Goal: Transaction & Acquisition: Book appointment/travel/reservation

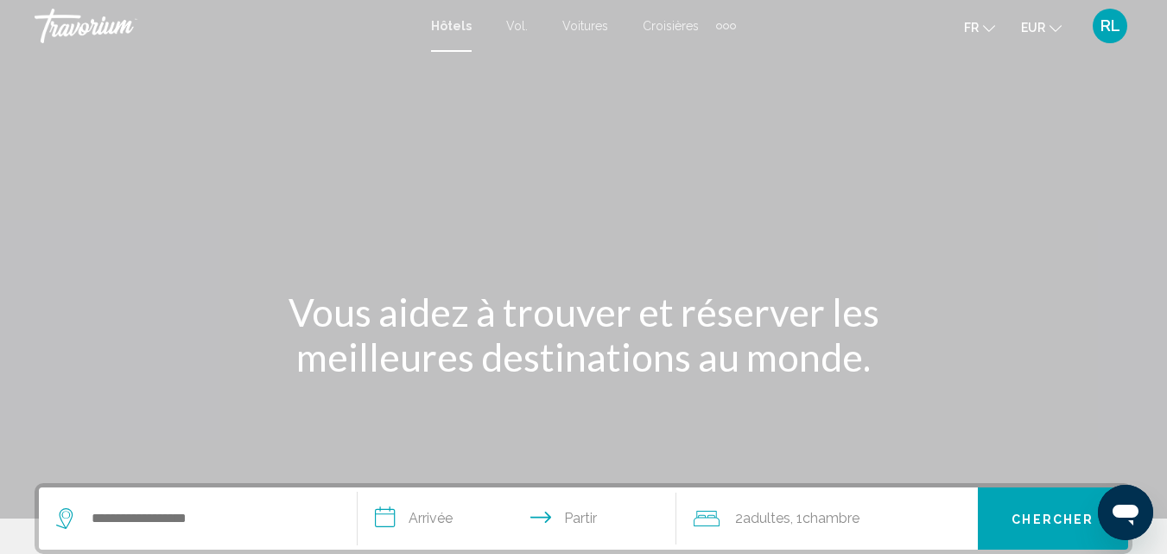
click at [518, 27] on font "Vol." at bounding box center [517, 26] width 22 height 14
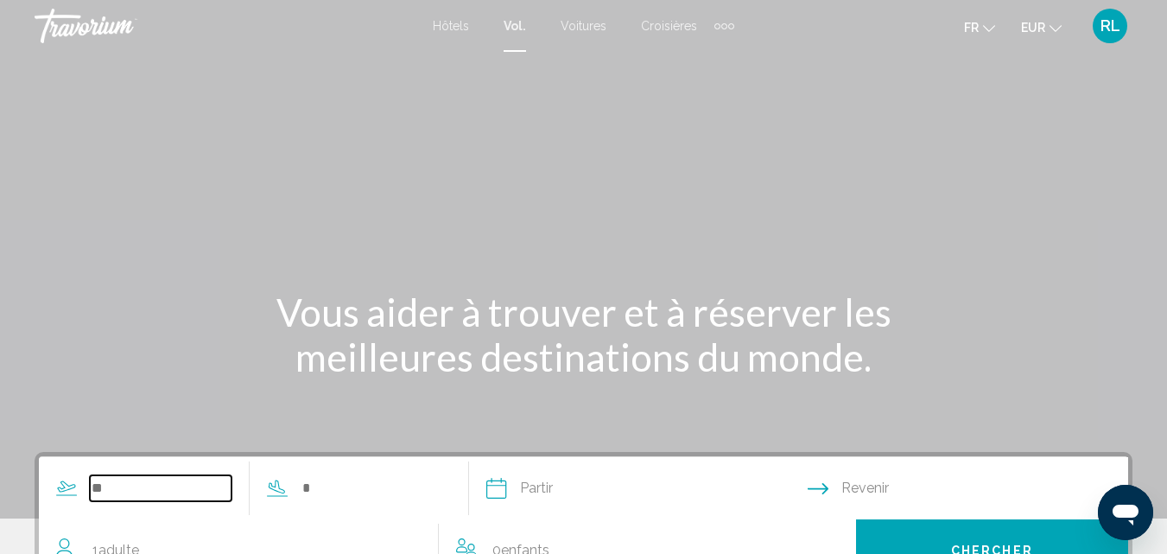
click at [142, 495] on input "Search widget" at bounding box center [161, 488] width 142 height 26
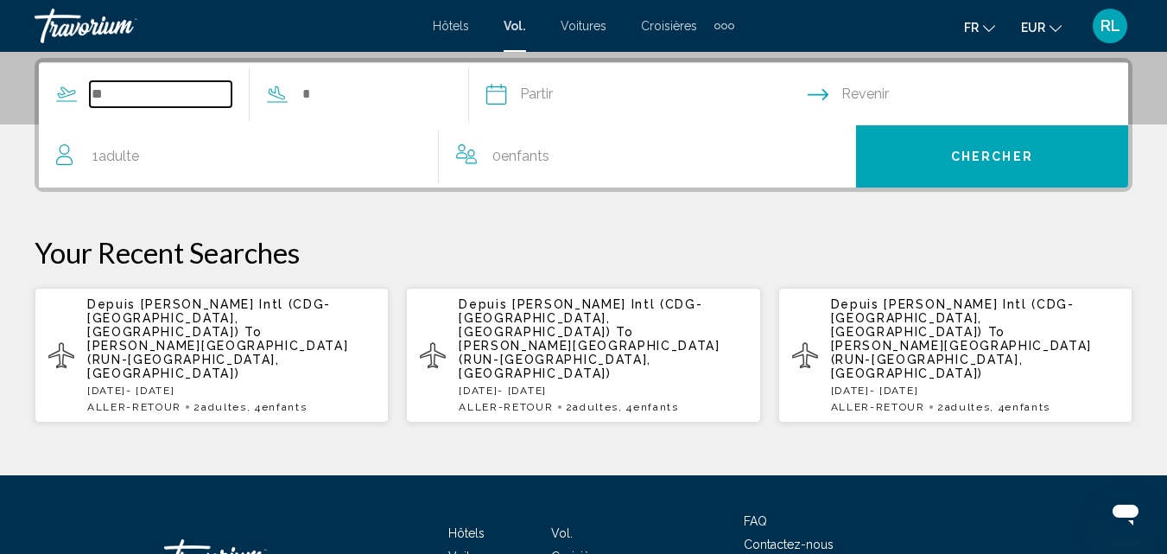
scroll to position [396, 0]
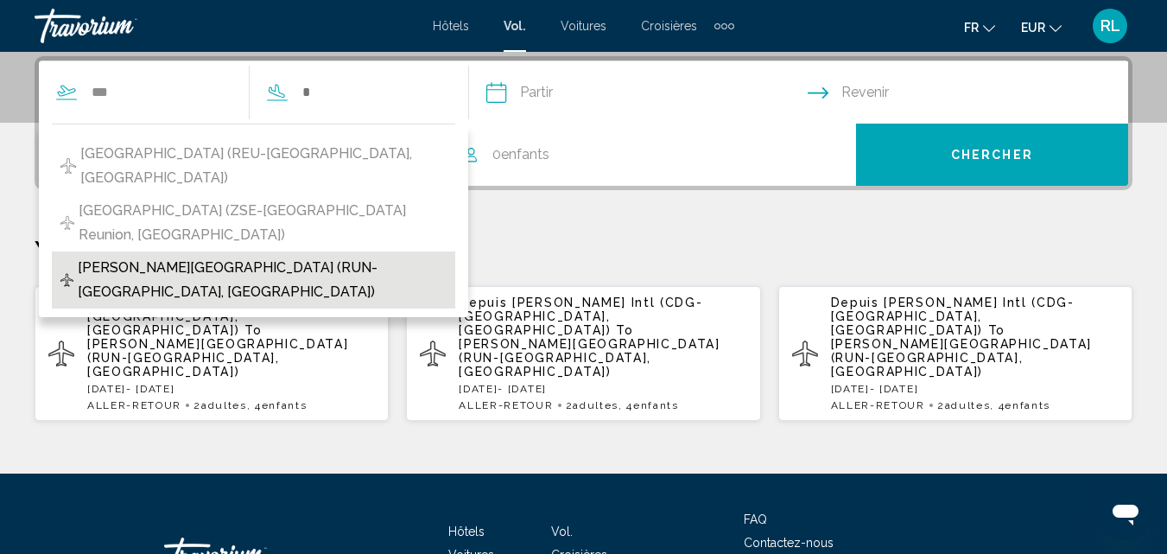
click at [237, 256] on span "[PERSON_NAME][GEOGRAPHIC_DATA] (RUN-[GEOGRAPHIC_DATA], [GEOGRAPHIC_DATA])" at bounding box center [262, 280] width 369 height 48
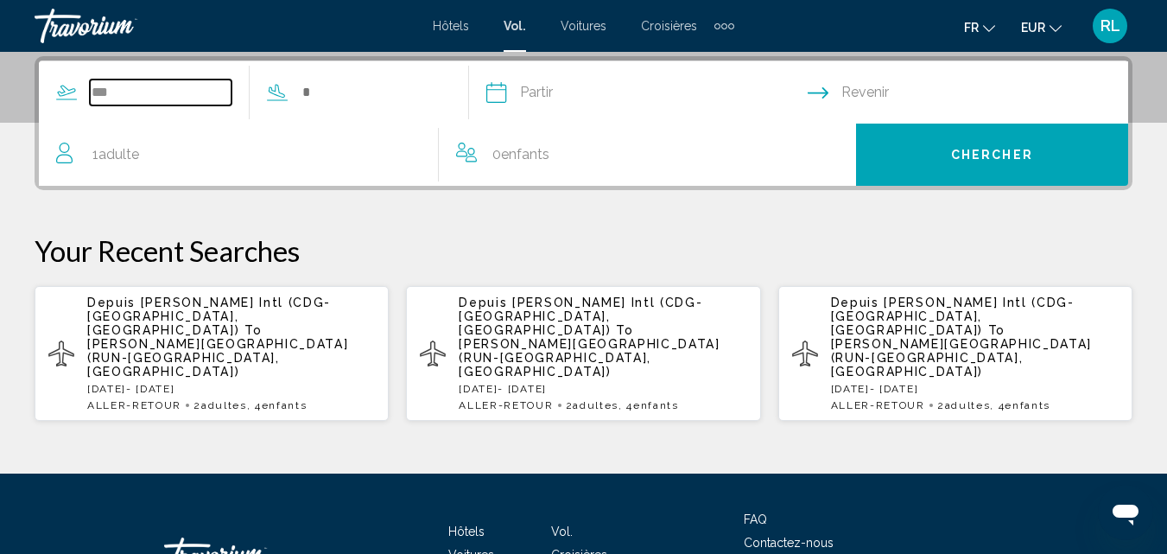
type input "**********"
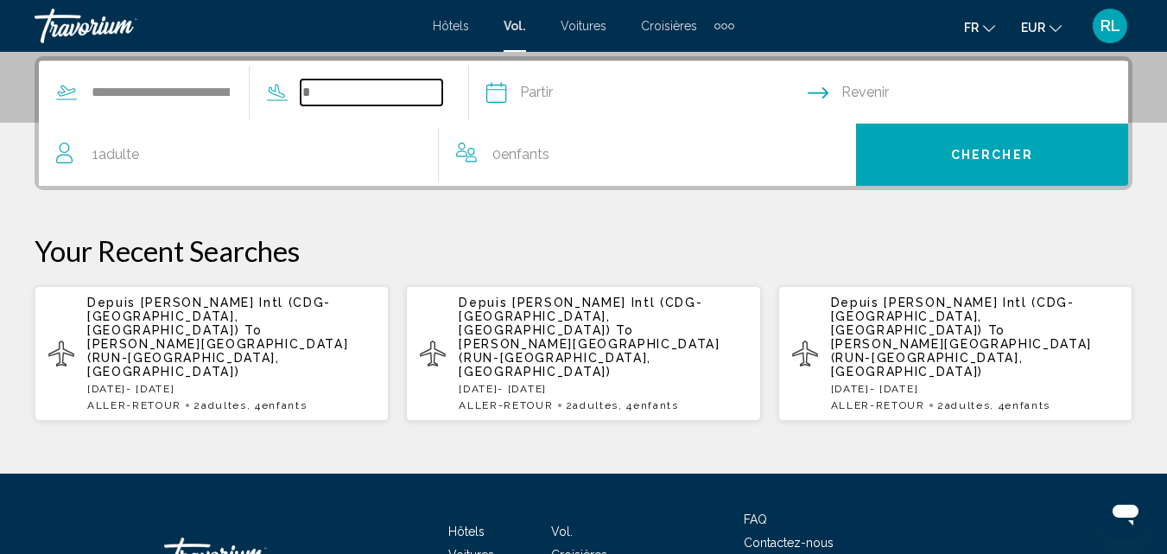
click at [378, 90] on input "Search widget" at bounding box center [372, 92] width 142 height 26
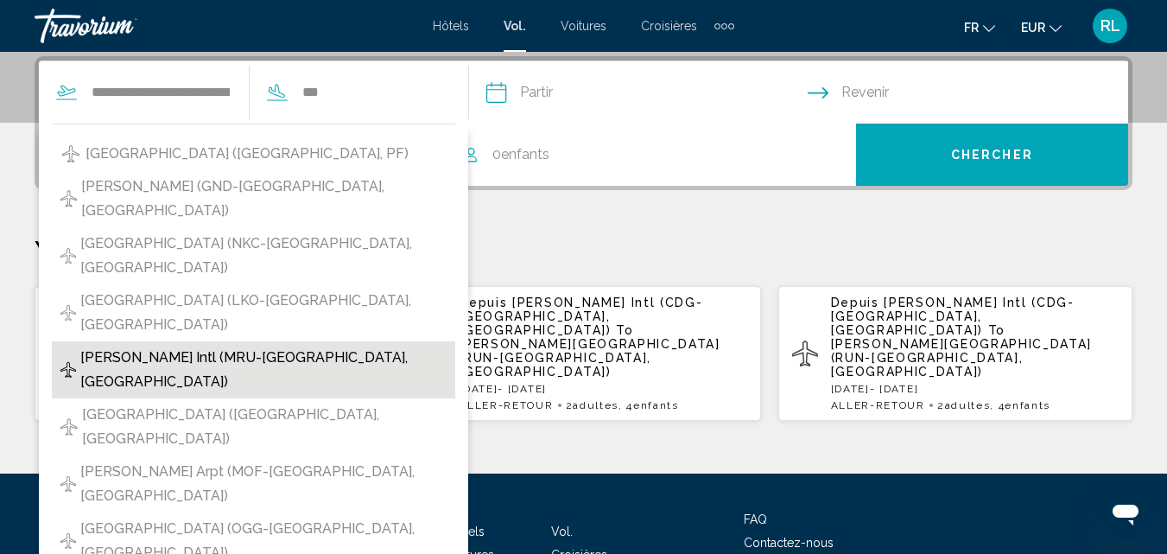
click at [190, 346] on span "[PERSON_NAME] Intl (MRU-[GEOGRAPHIC_DATA], [GEOGRAPHIC_DATA])" at bounding box center [263, 370] width 366 height 48
type input "**********"
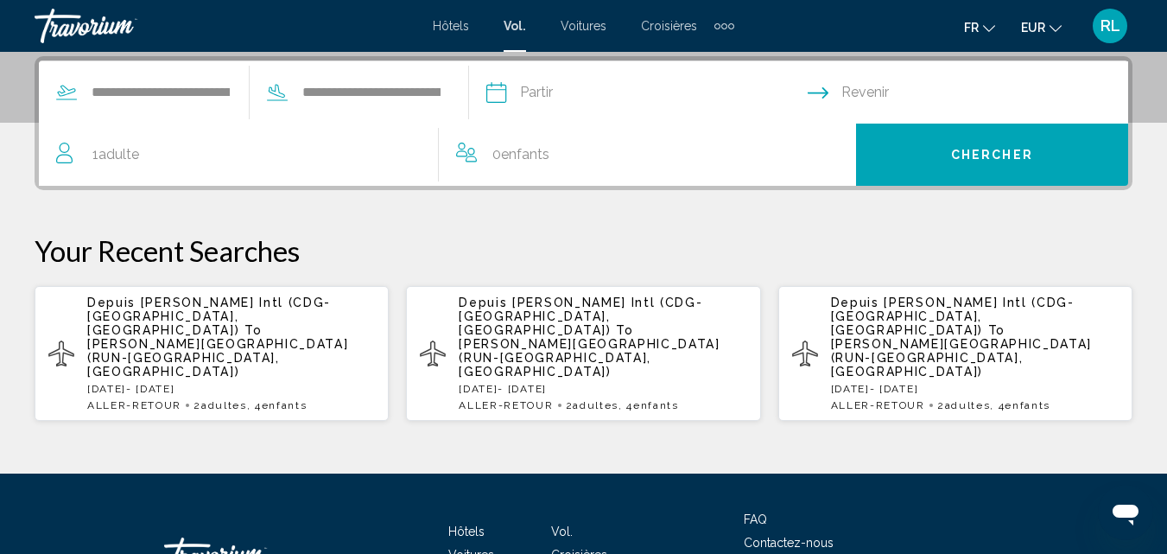
click at [695, 97] on input "Depart date" at bounding box center [646, 94] width 328 height 67
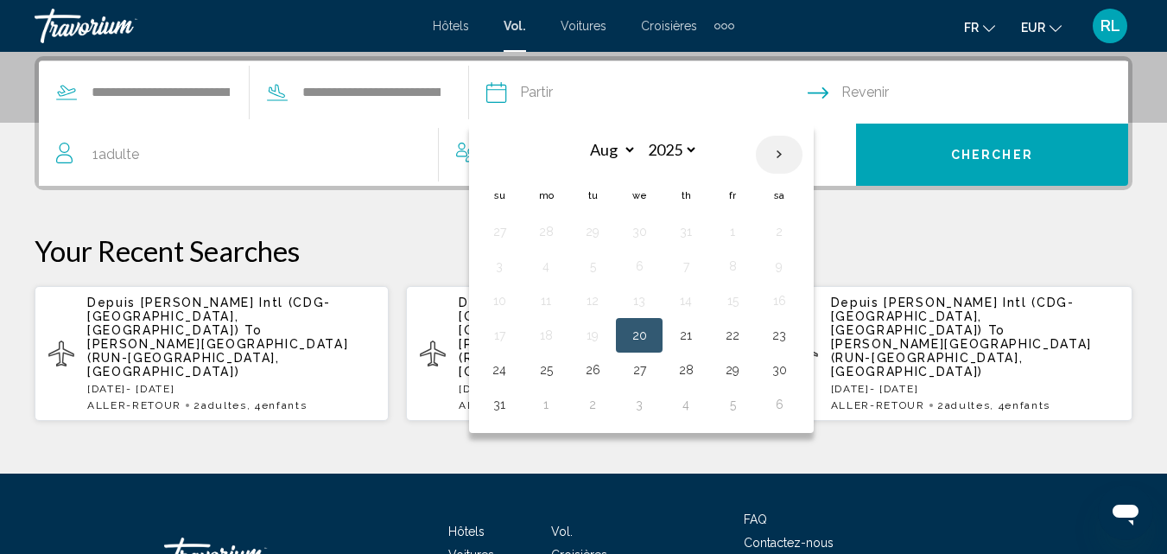
click at [803, 147] on th "Next month" at bounding box center [779, 155] width 47 height 38
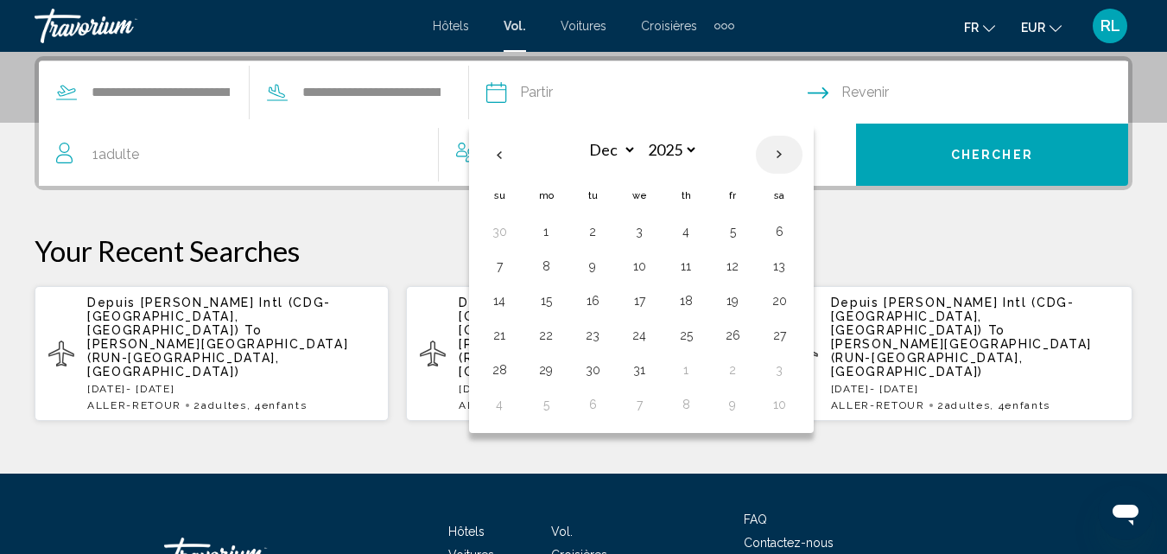
select select "*"
select select "****"
click at [523, 147] on th "Previous month" at bounding box center [499, 155] width 47 height 38
select select "**"
select select "****"
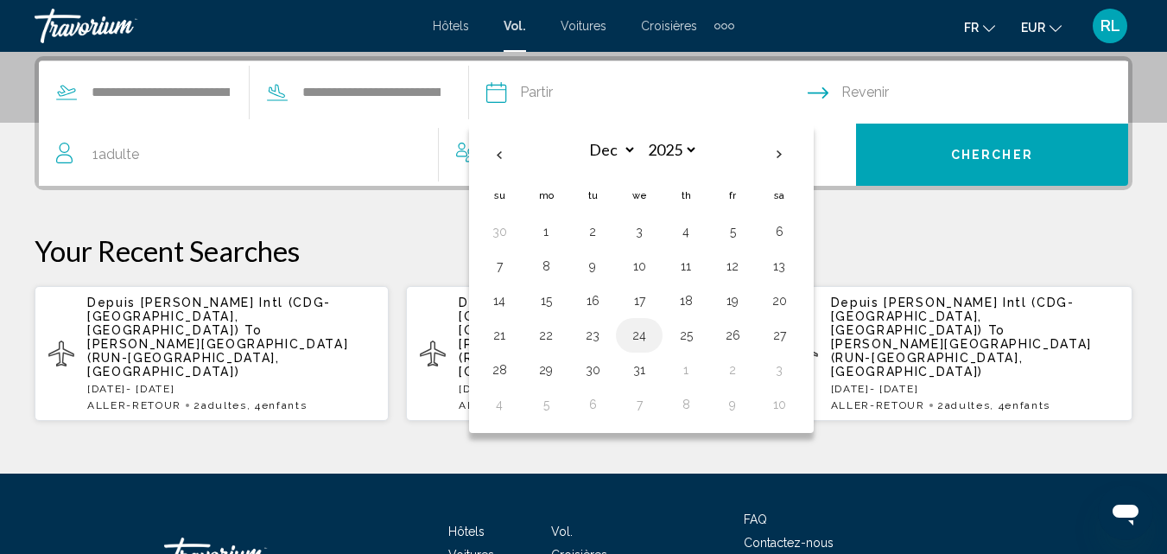
click at [653, 333] on button "24" at bounding box center [639, 335] width 28 height 24
type input "**********"
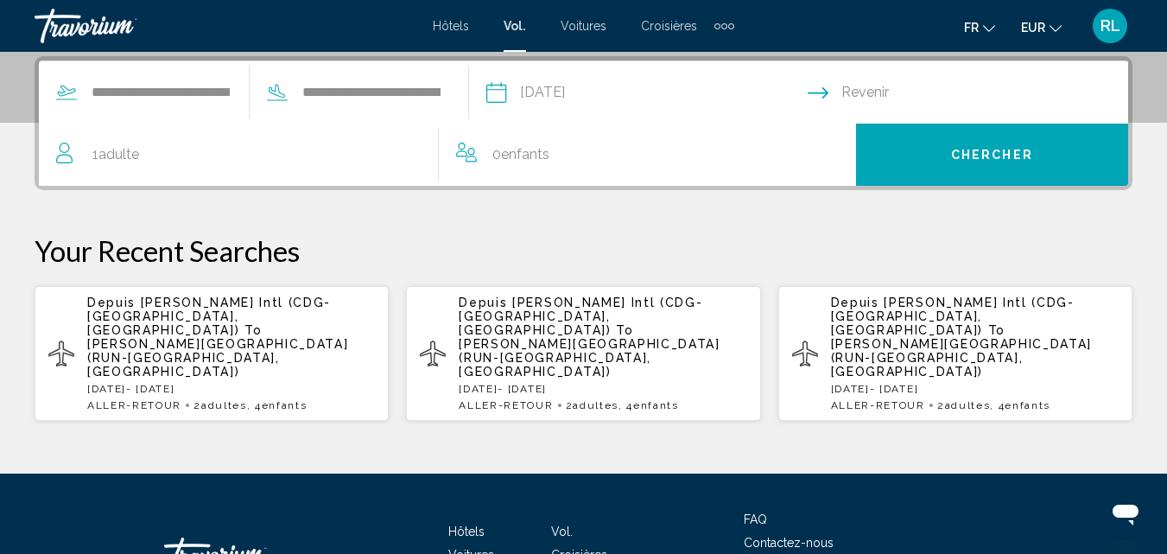
click at [981, 57] on div "**********" at bounding box center [584, 123] width 1098 height 134
click at [942, 87] on input "Return date" at bounding box center [972, 94] width 328 height 67
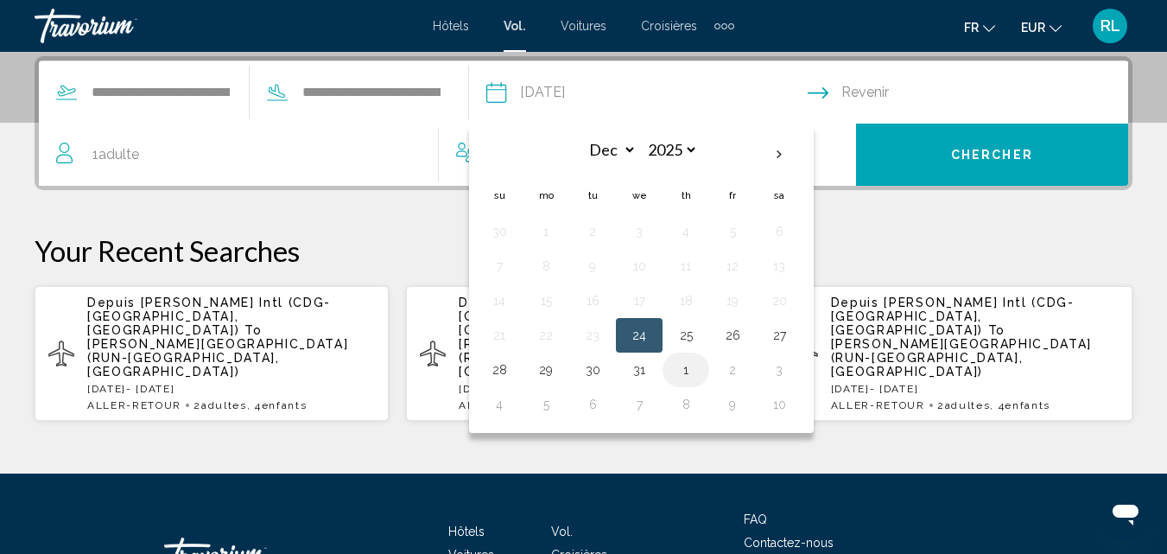
click at [700, 378] on button "1" at bounding box center [686, 370] width 28 height 24
type input "**********"
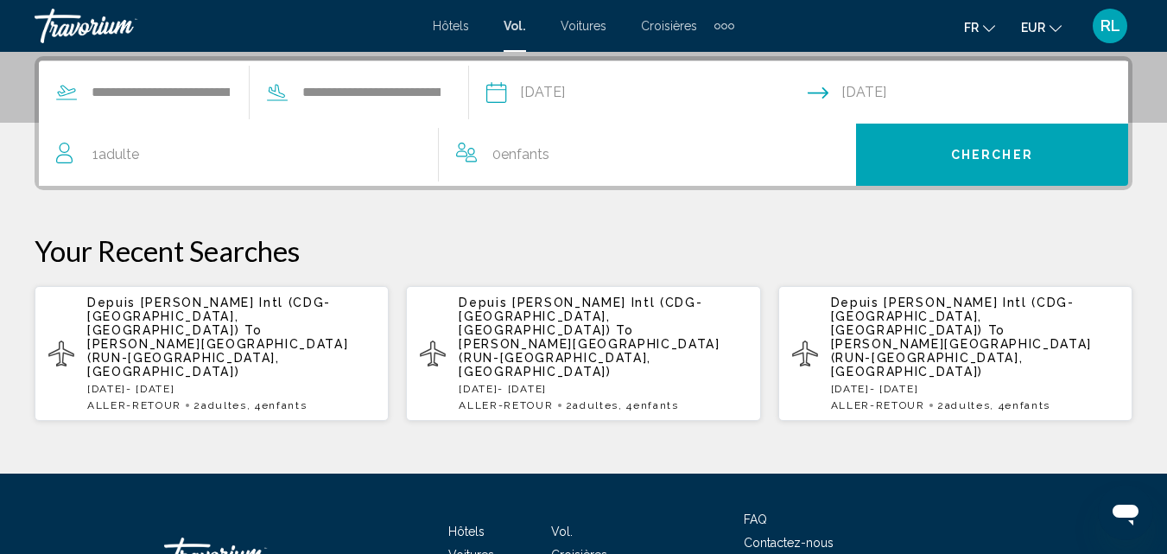
click at [574, 141] on div "0 Enfant Enfants" at bounding box center [647, 155] width 383 height 62
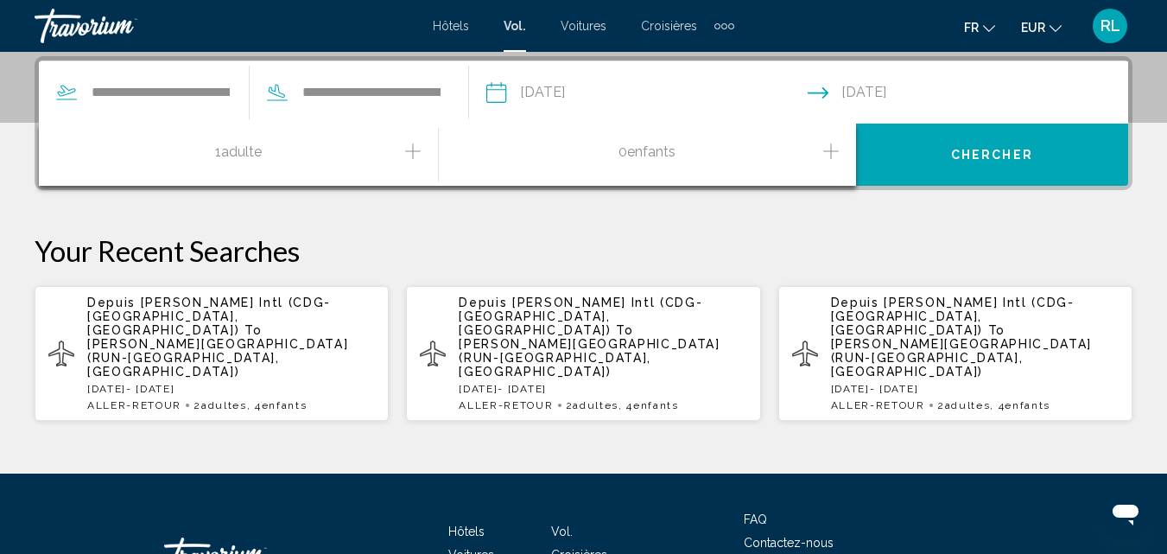
click at [831, 147] on icon "Increment children" at bounding box center [831, 151] width 16 height 16
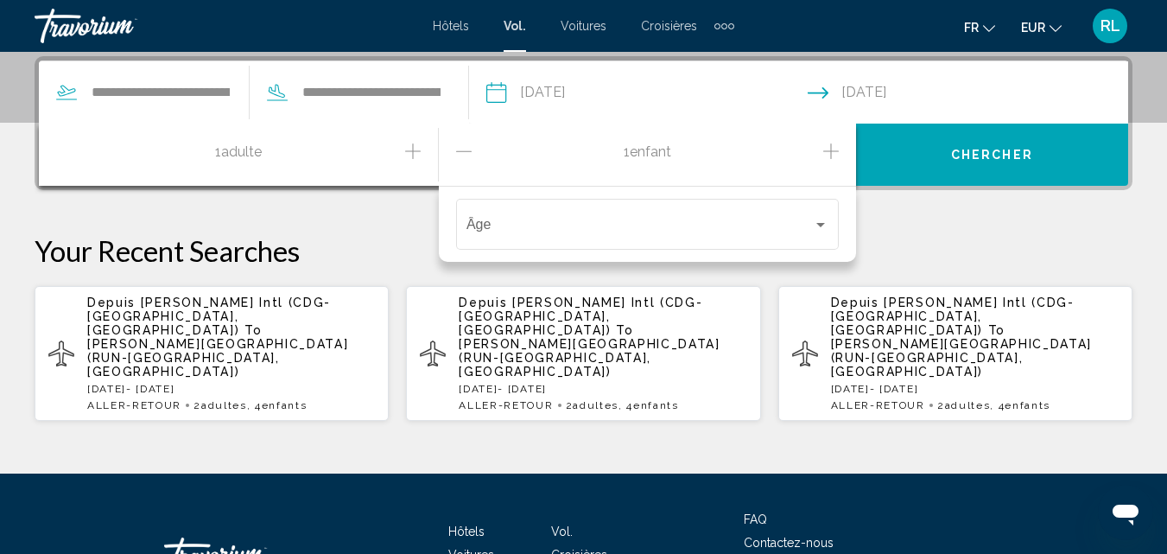
click at [831, 147] on icon "Increment children" at bounding box center [831, 151] width 16 height 16
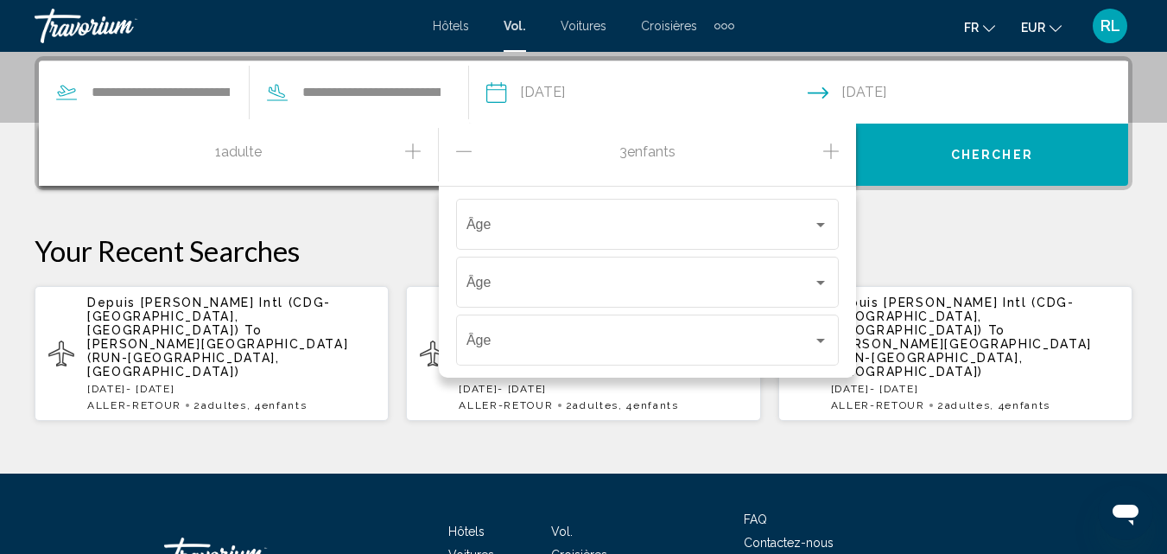
click at [831, 147] on icon "Increment children" at bounding box center [831, 151] width 16 height 16
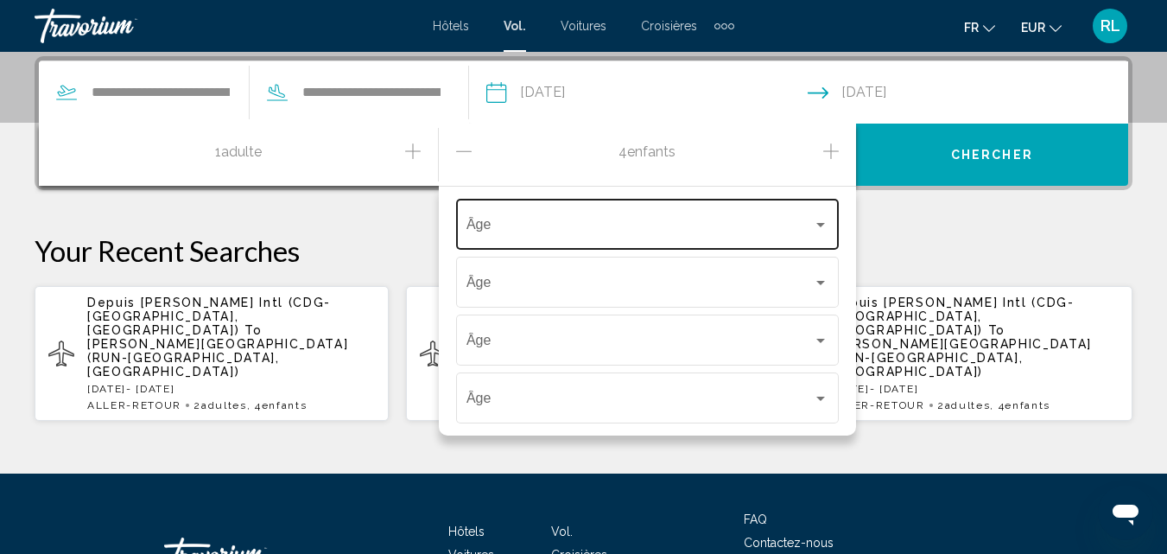
click at [632, 195] on div "Âge" at bounding box center [648, 222] width 362 height 54
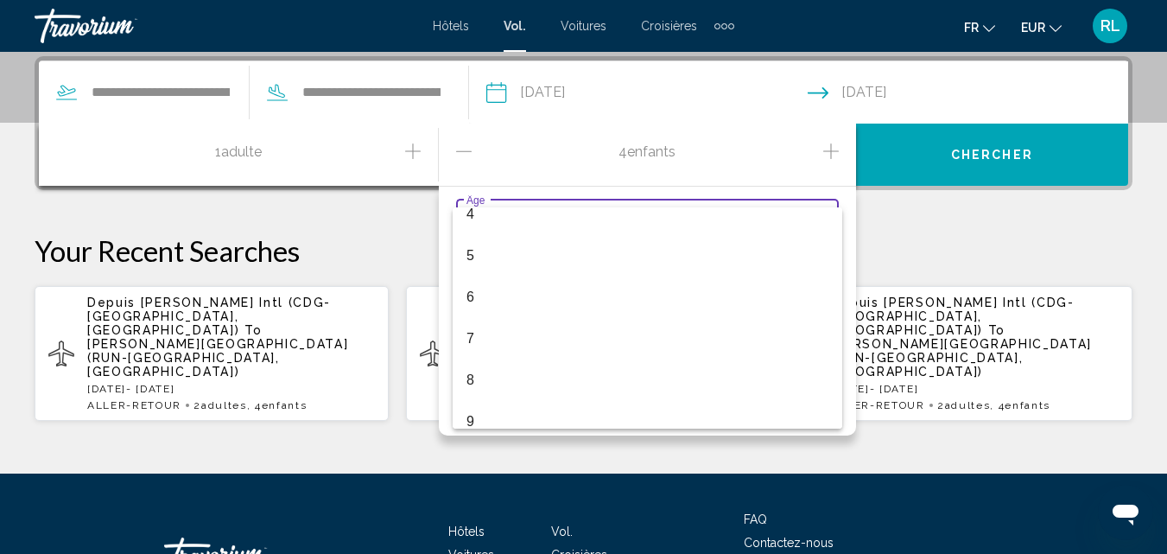
scroll to position [190, 0]
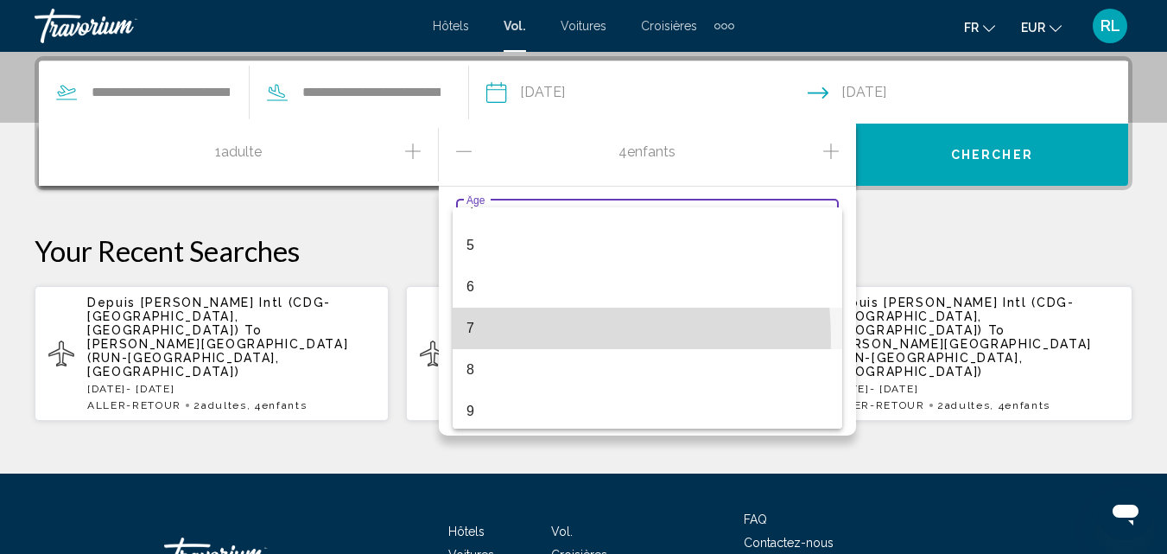
click at [499, 340] on span "7" at bounding box center [648, 328] width 362 height 41
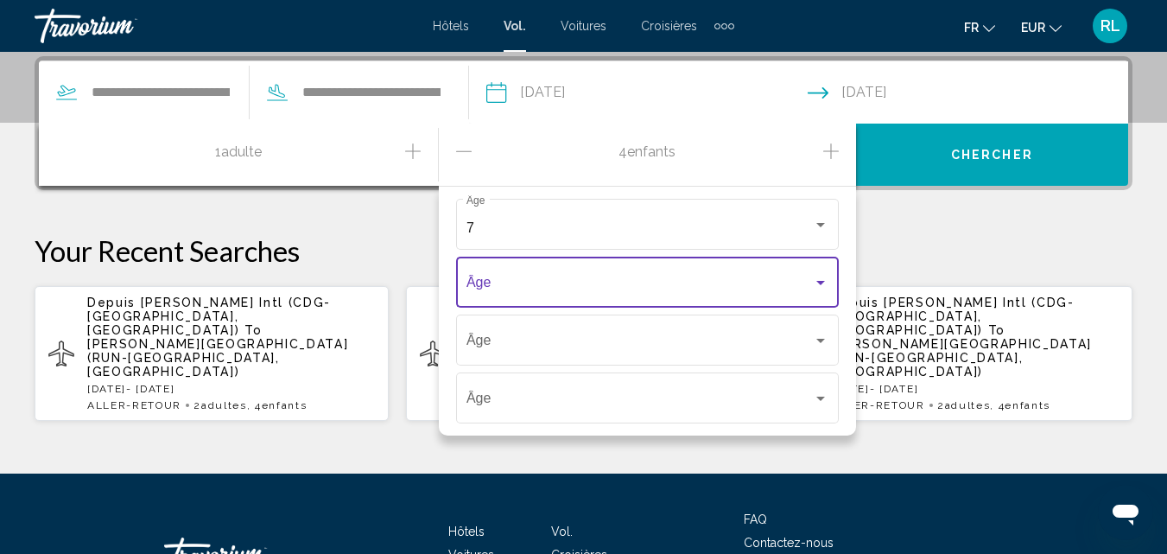
click at [548, 293] on span "Travelers: 1 adult, 4 children" at bounding box center [640, 286] width 346 height 16
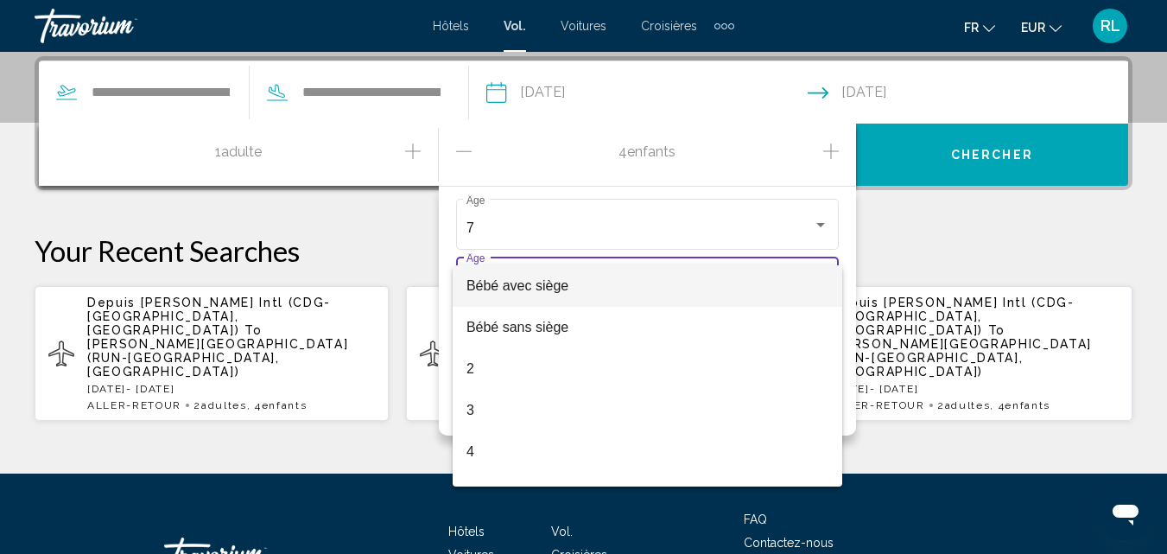
scroll to position [194, 0]
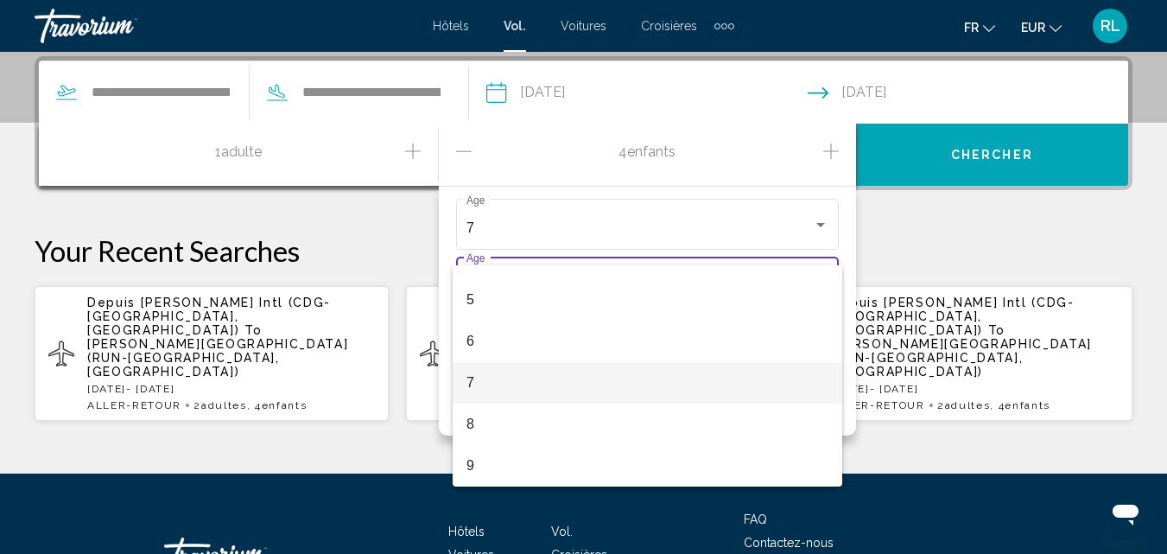
click at [626, 387] on span "7" at bounding box center [648, 382] width 362 height 41
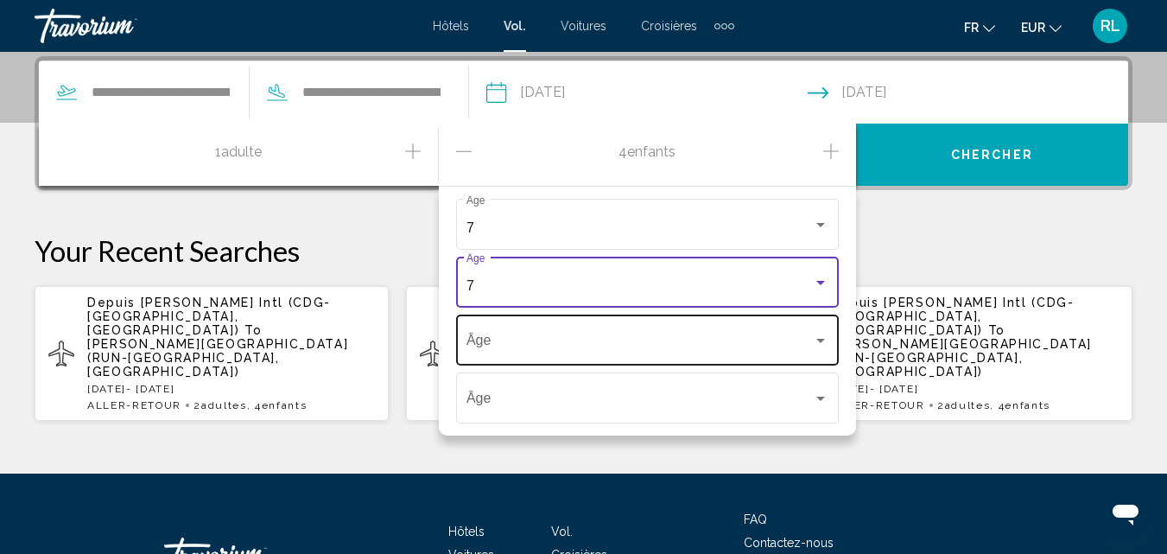
click at [677, 335] on div "Âge" at bounding box center [648, 338] width 362 height 54
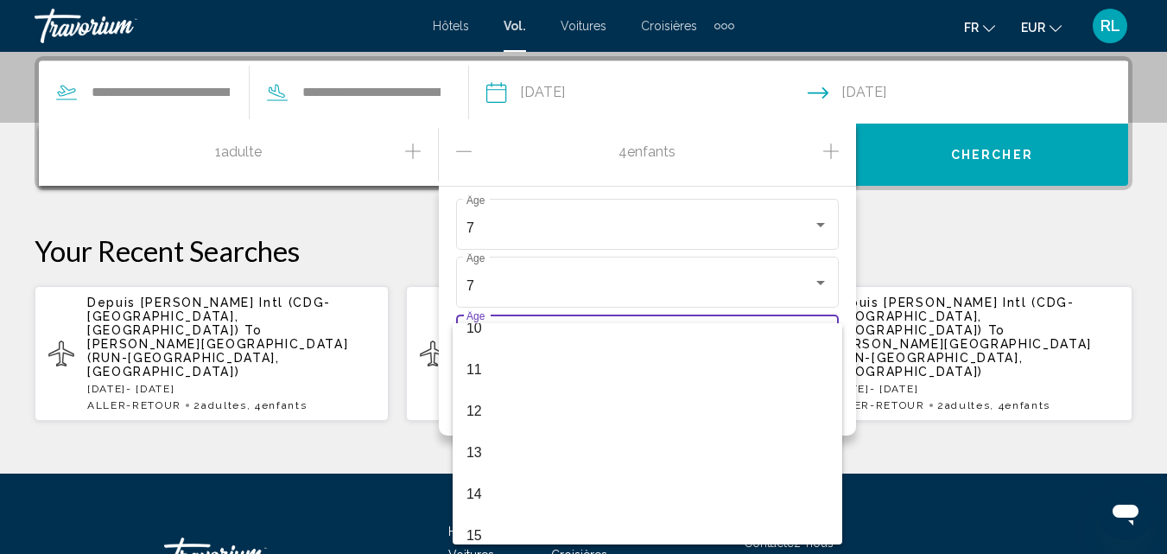
scroll to position [437, 0]
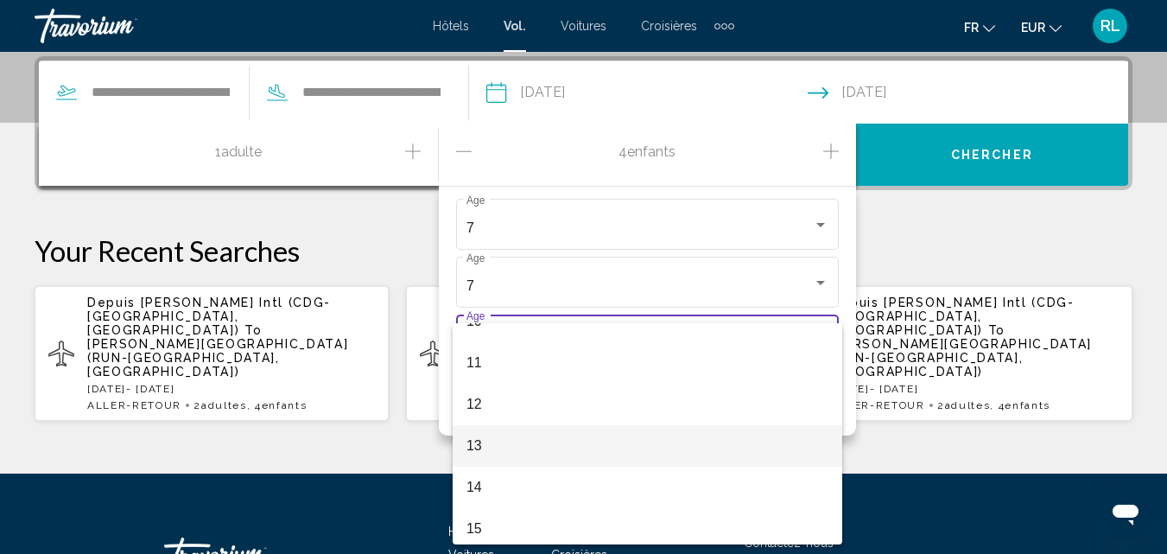
click at [545, 452] on span "13" at bounding box center [648, 445] width 362 height 41
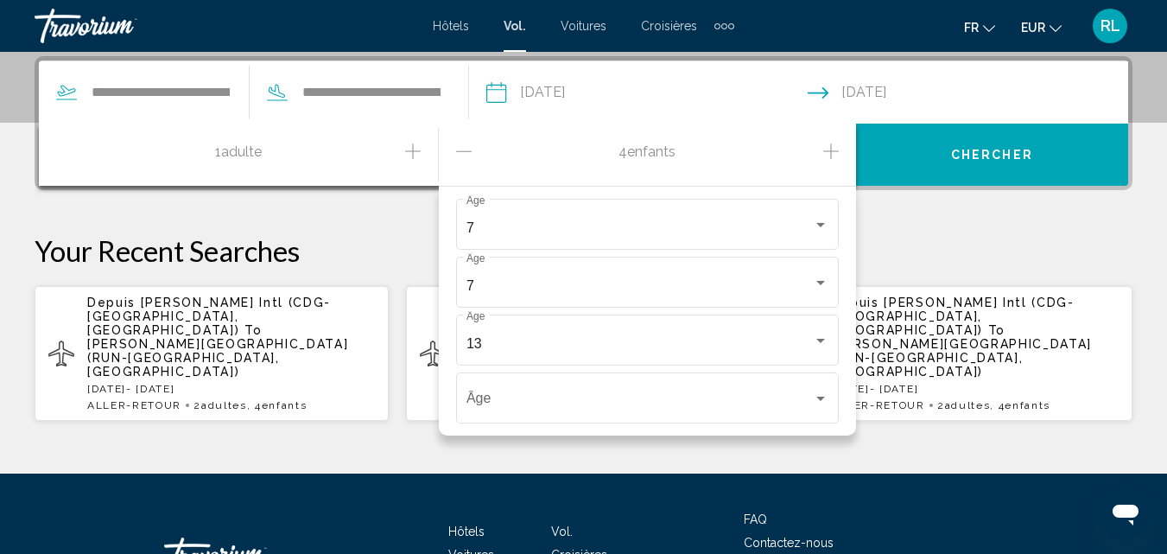
click at [467, 150] on icon "Decrement children" at bounding box center [464, 151] width 16 height 21
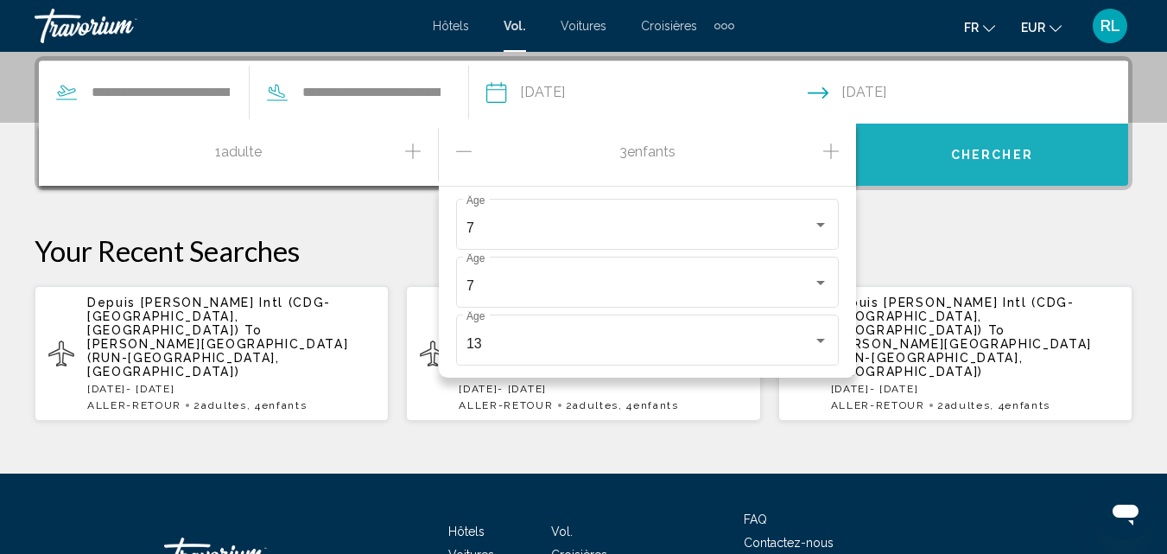
click at [950, 140] on button "Chercher" at bounding box center [992, 155] width 272 height 62
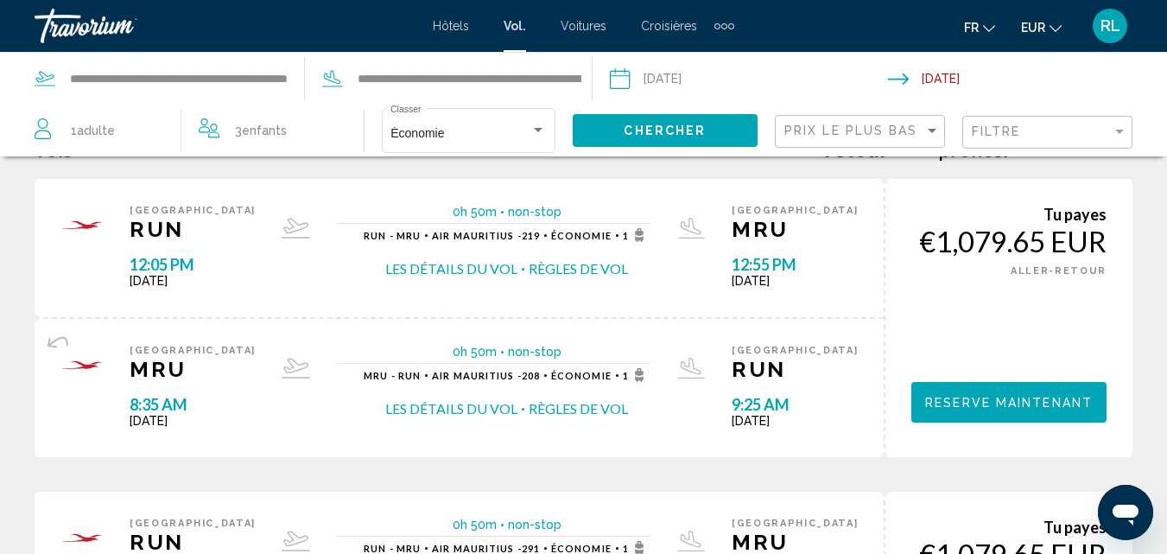
scroll to position [82, 0]
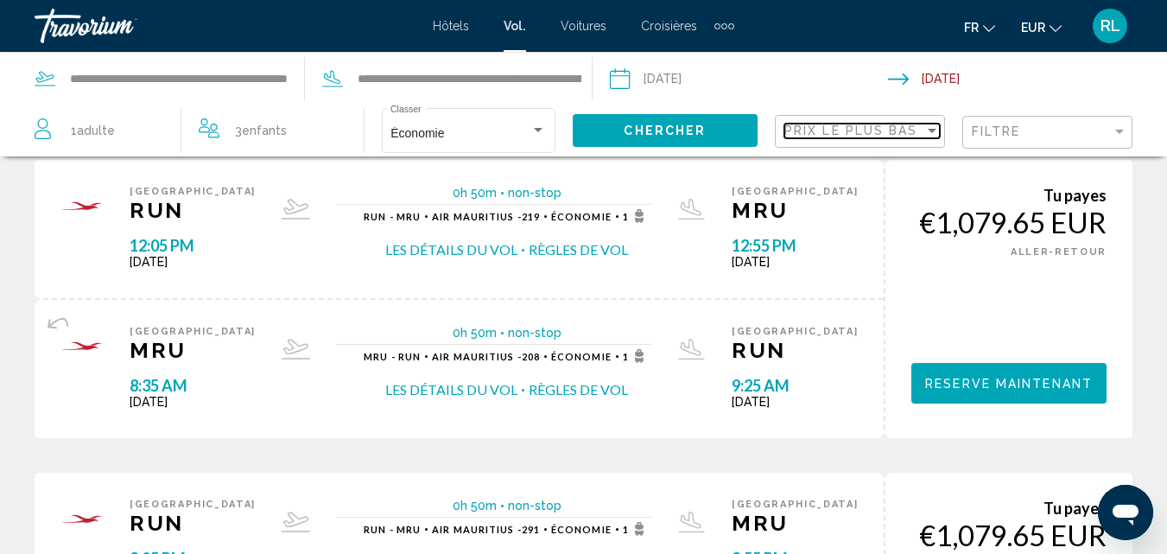
click at [926, 132] on div "Sort by" at bounding box center [932, 131] width 16 height 14
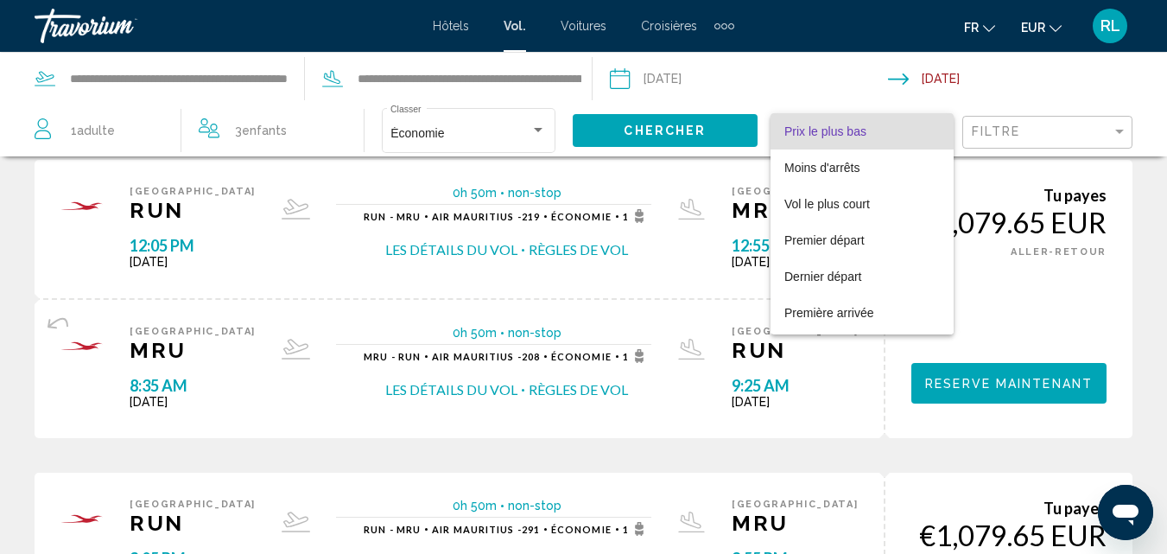
click at [842, 136] on font "Prix le plus bas" at bounding box center [825, 131] width 82 height 14
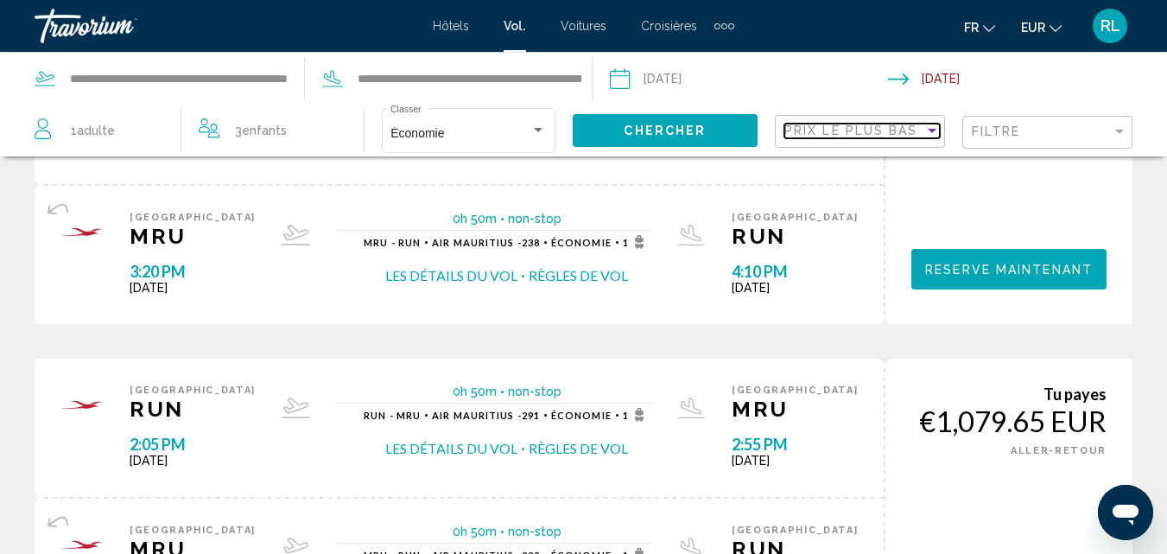
scroll to position [1819, 0]
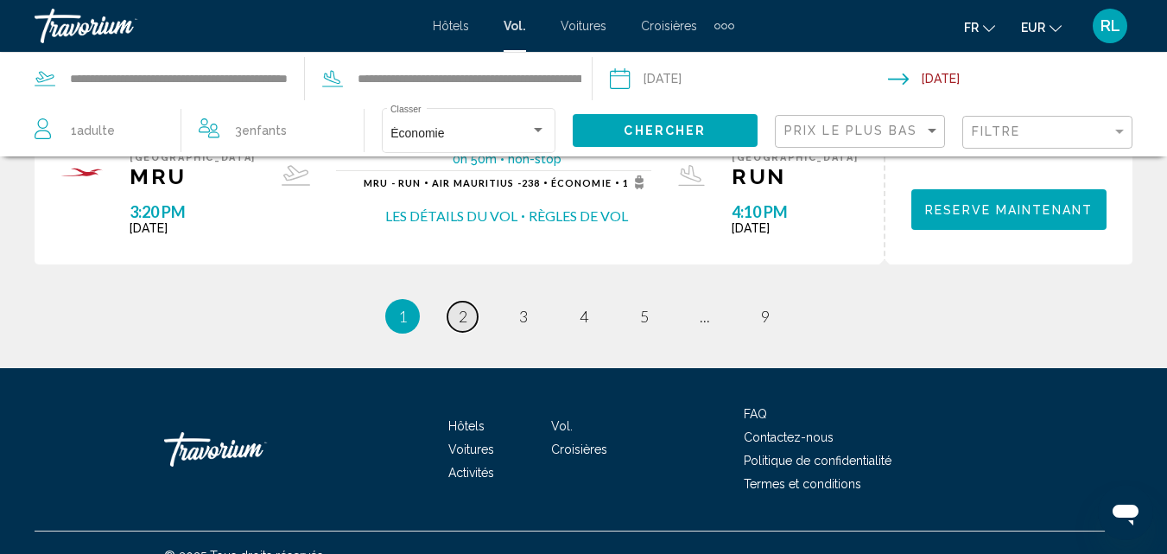
click at [455, 302] on link "page 2" at bounding box center [463, 317] width 30 height 30
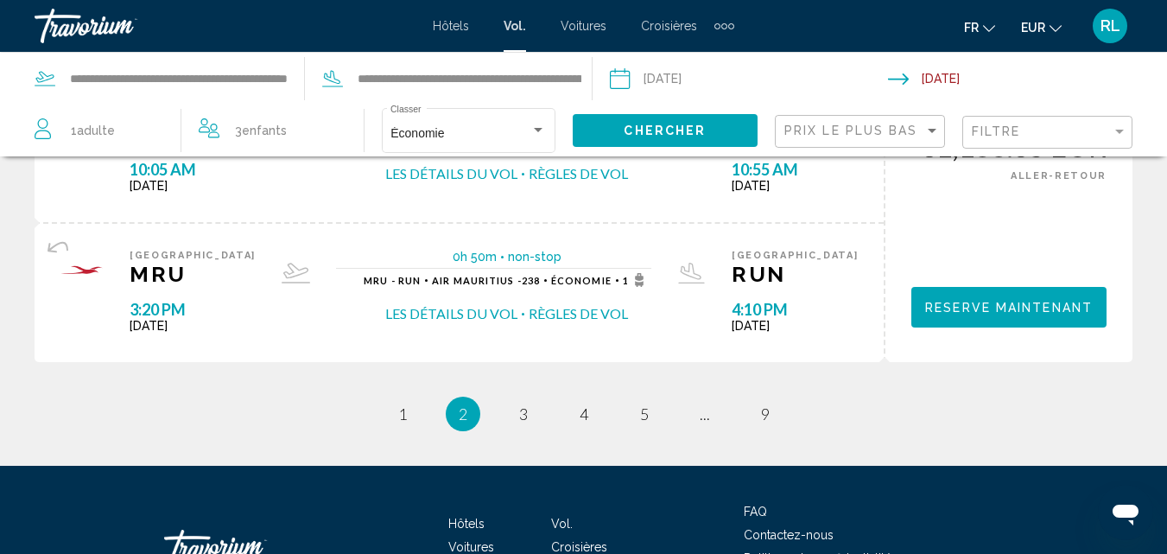
scroll to position [1819, 0]
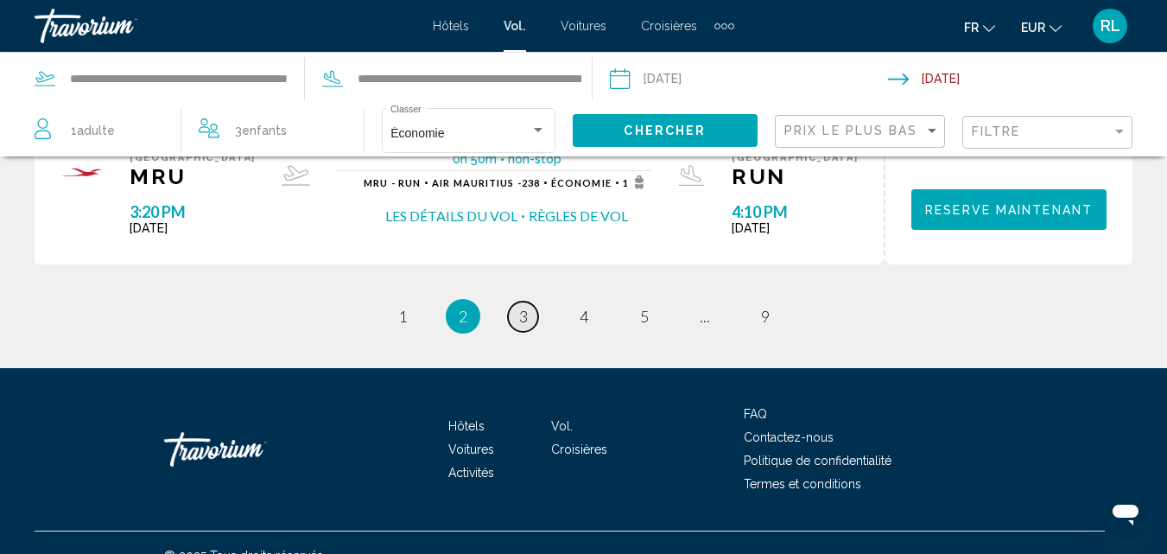
click at [514, 302] on link "page 3" at bounding box center [523, 317] width 30 height 30
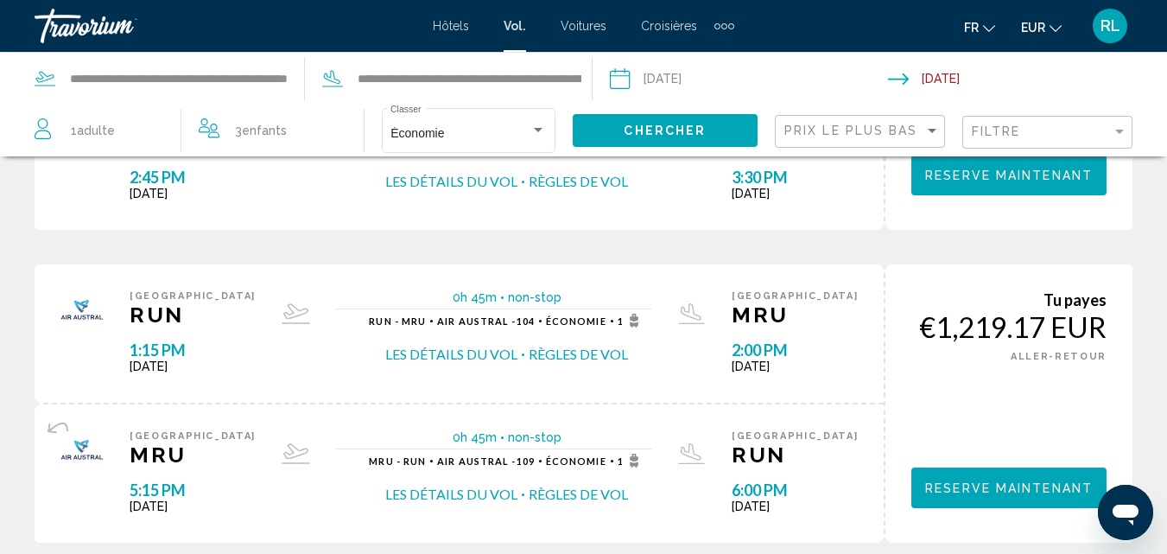
scroll to position [1819, 0]
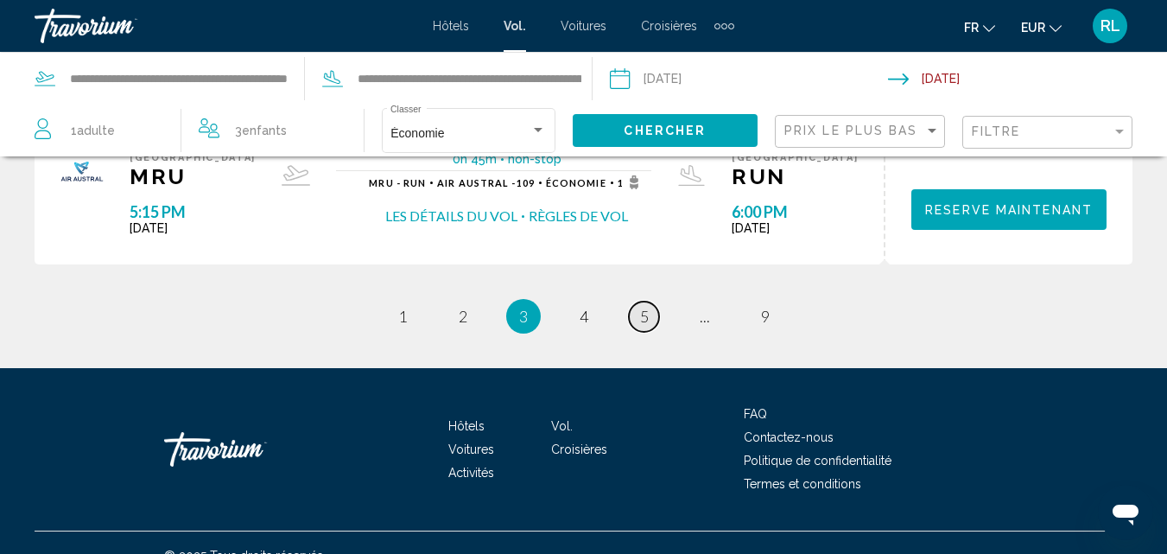
click at [645, 307] on span "5" at bounding box center [644, 316] width 9 height 19
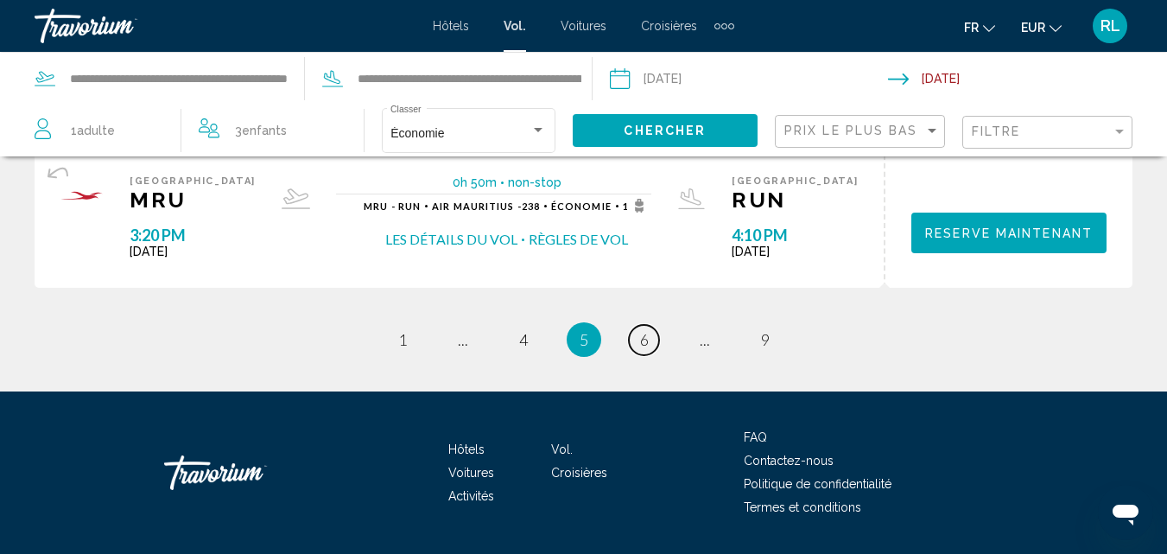
scroll to position [1819, 0]
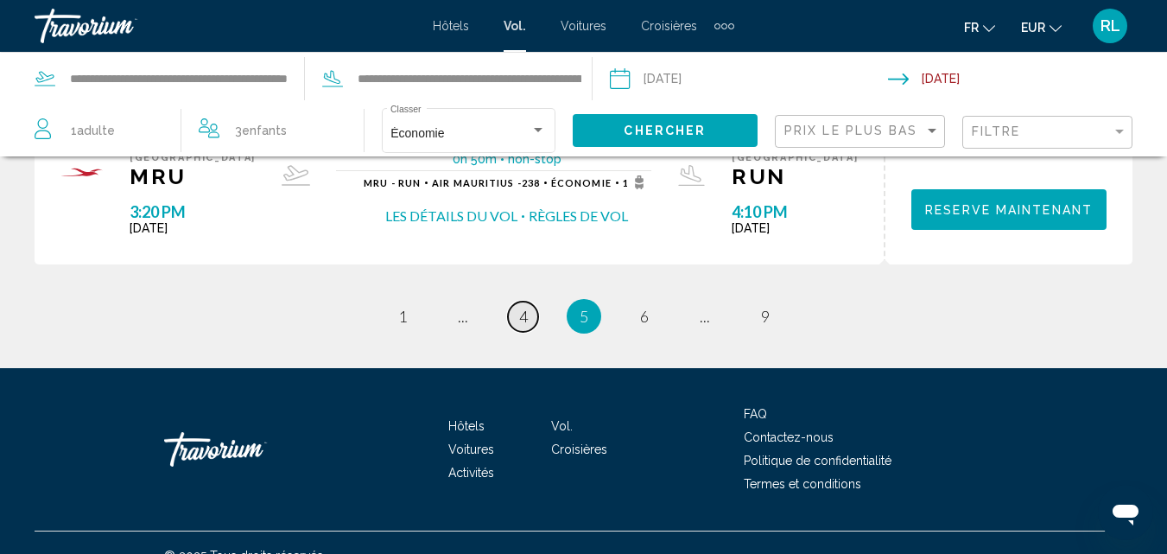
click at [511, 302] on link "page 4" at bounding box center [523, 317] width 30 height 30
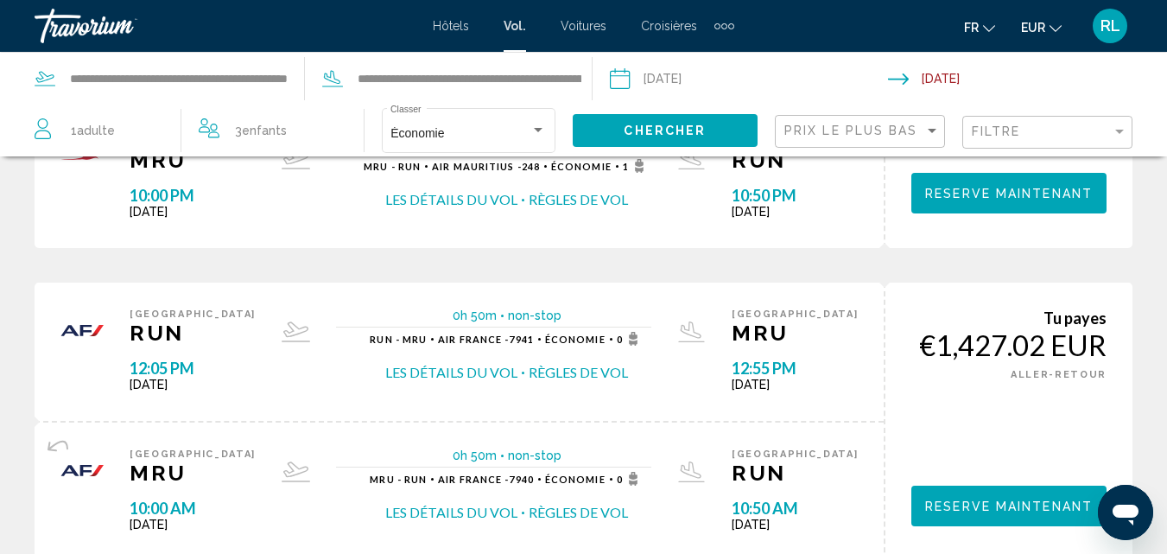
scroll to position [956, 0]
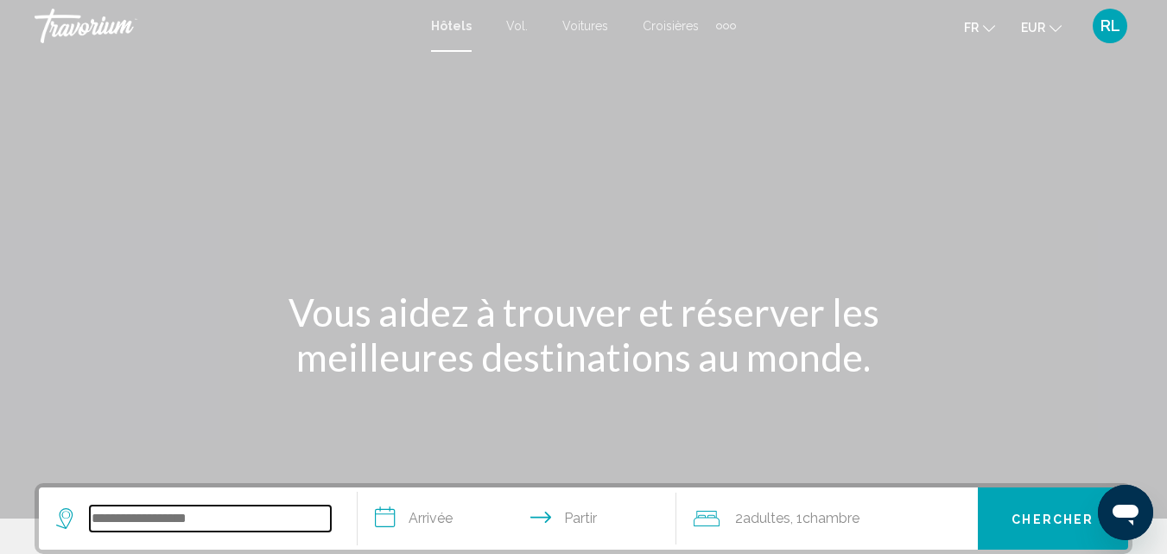
click at [232, 508] on input "Widget de recherche" at bounding box center [210, 518] width 241 height 26
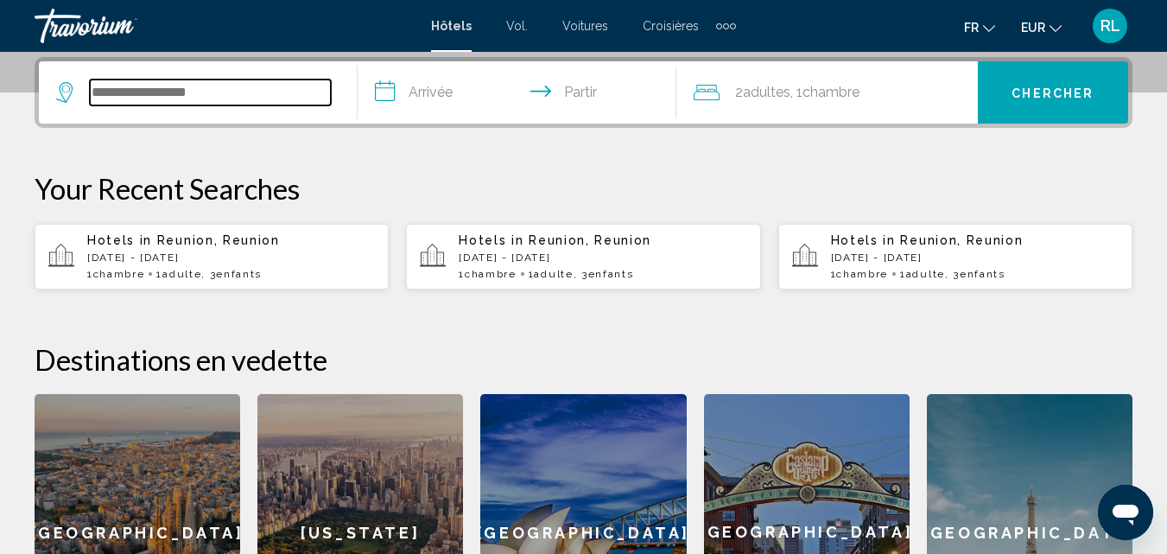
scroll to position [427, 0]
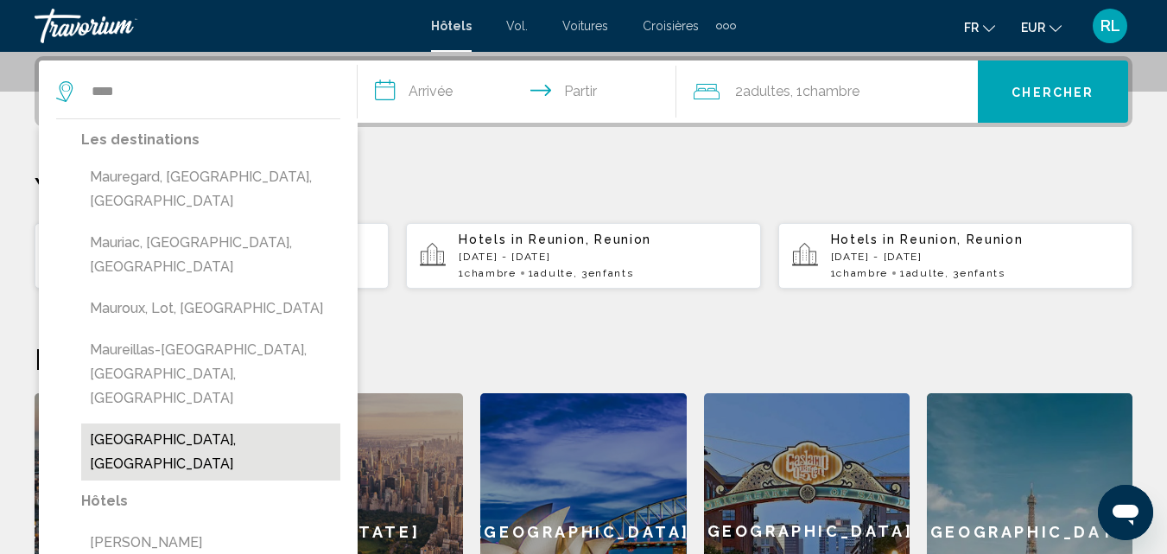
click at [139, 423] on button "Mauritius Island, Mauritius" at bounding box center [210, 451] width 259 height 57
type input "**********"
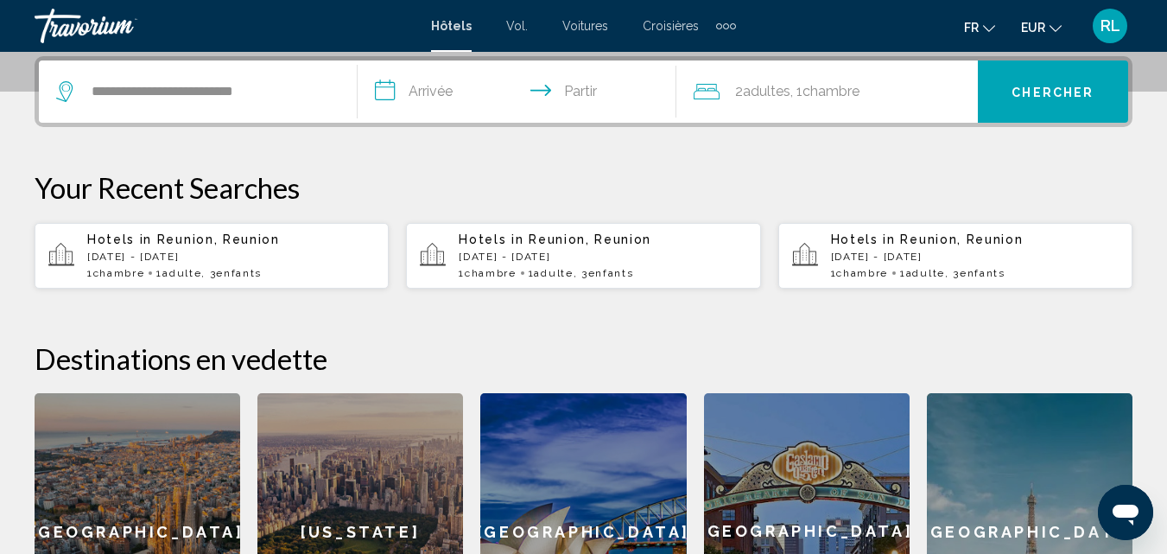
click at [498, 87] on input "**********" at bounding box center [521, 93] width 326 height 67
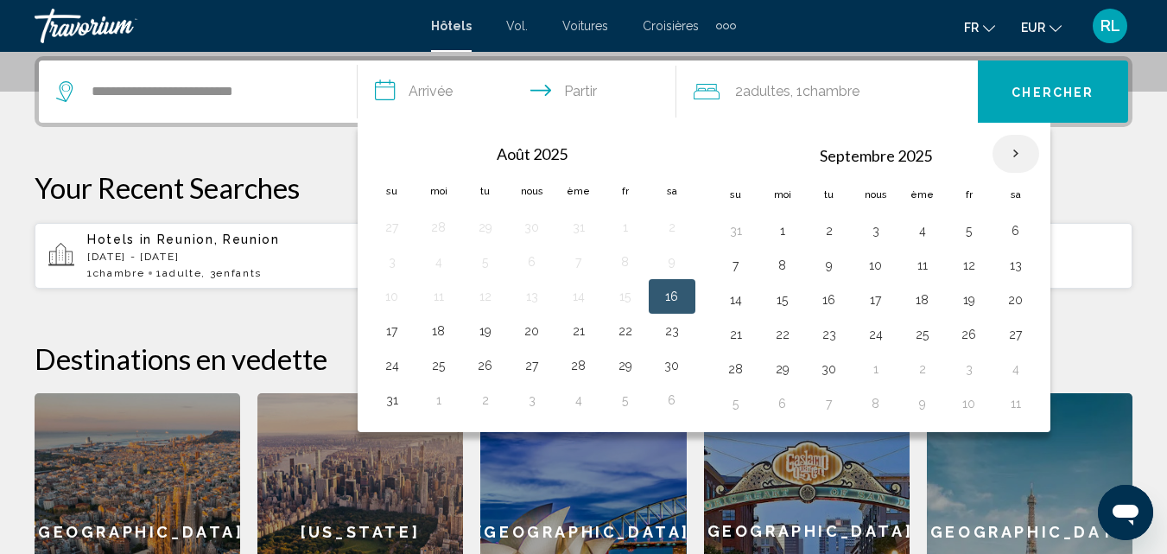
click at [1021, 156] on th "Mois prochain" at bounding box center [1016, 154] width 47 height 38
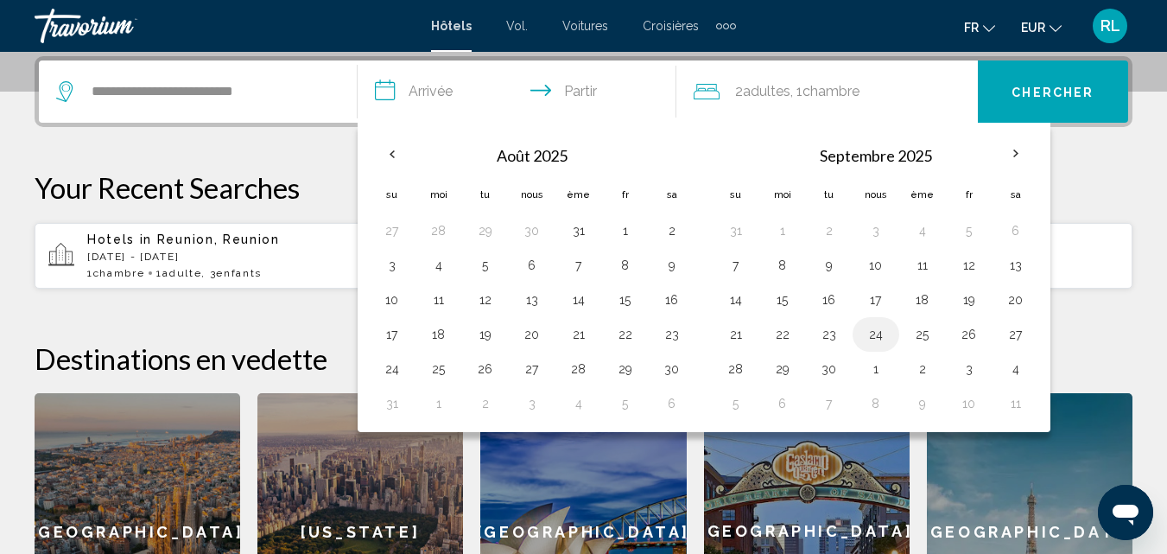
click at [873, 334] on button "24" at bounding box center [876, 334] width 28 height 24
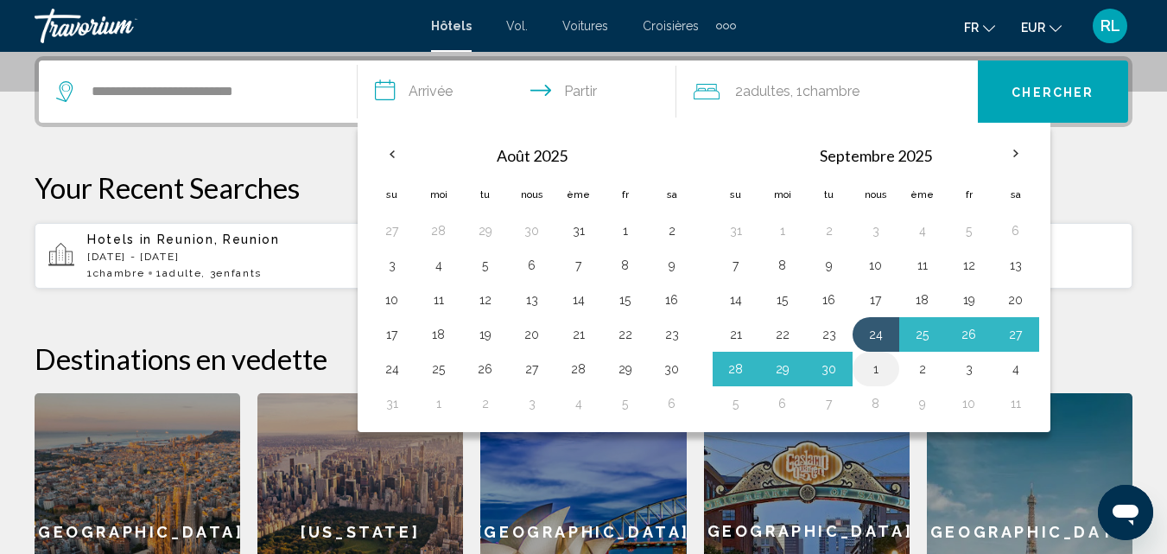
click at [873, 369] on button "1" at bounding box center [876, 369] width 28 height 24
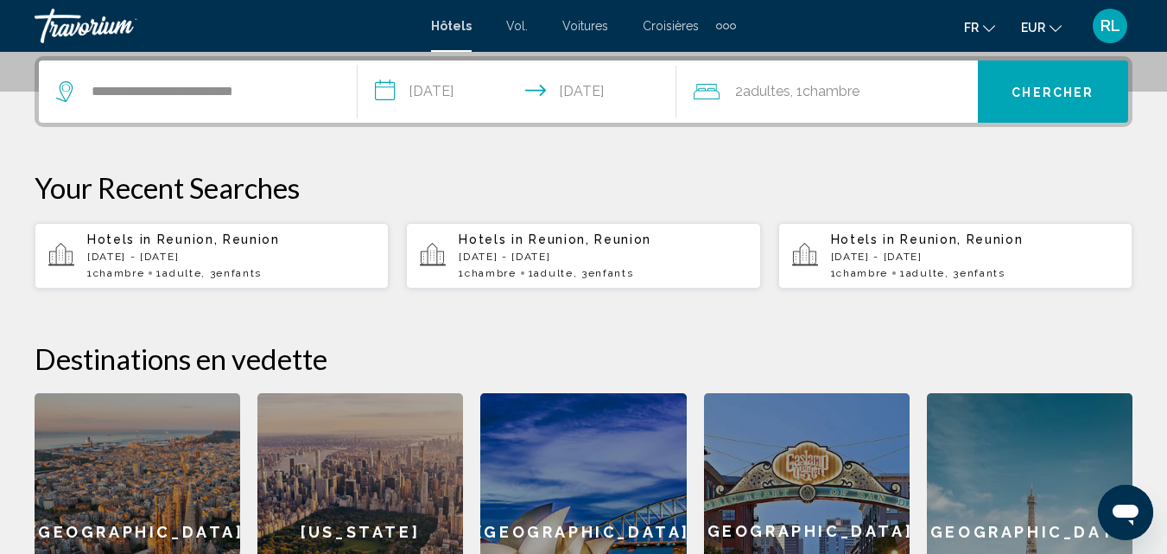
click at [472, 85] on input "**********" at bounding box center [521, 93] width 326 height 67
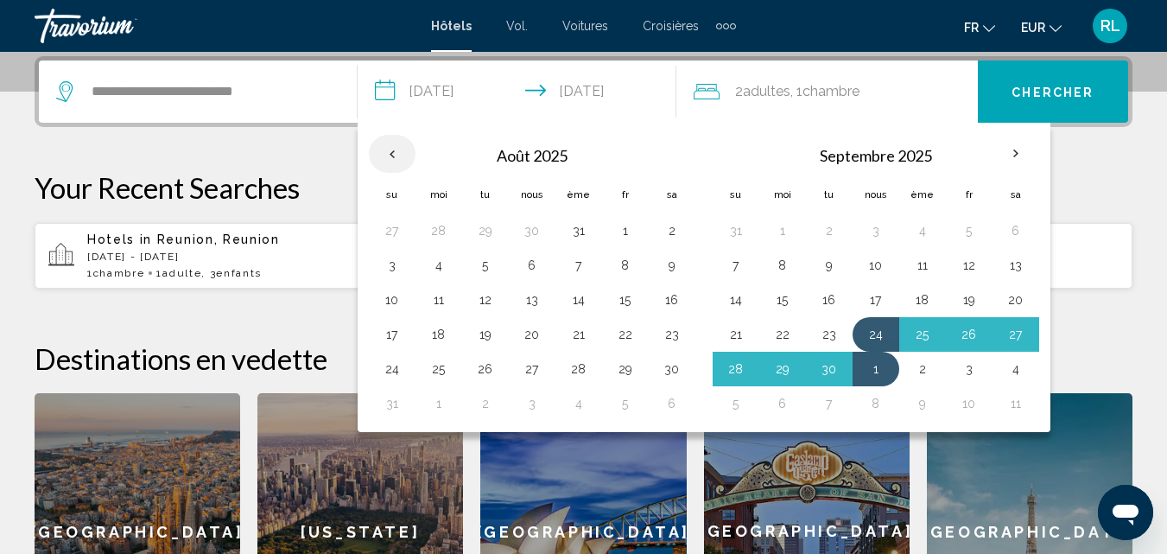
click at [392, 151] on th "Previous month" at bounding box center [392, 154] width 47 height 38
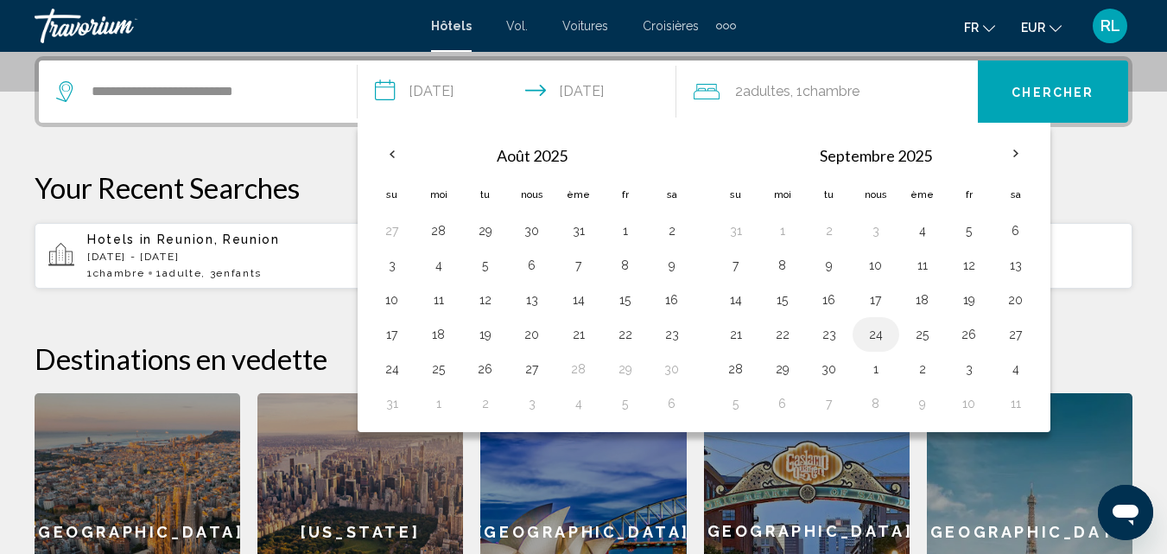
click at [873, 331] on button "24" at bounding box center [876, 334] width 28 height 24
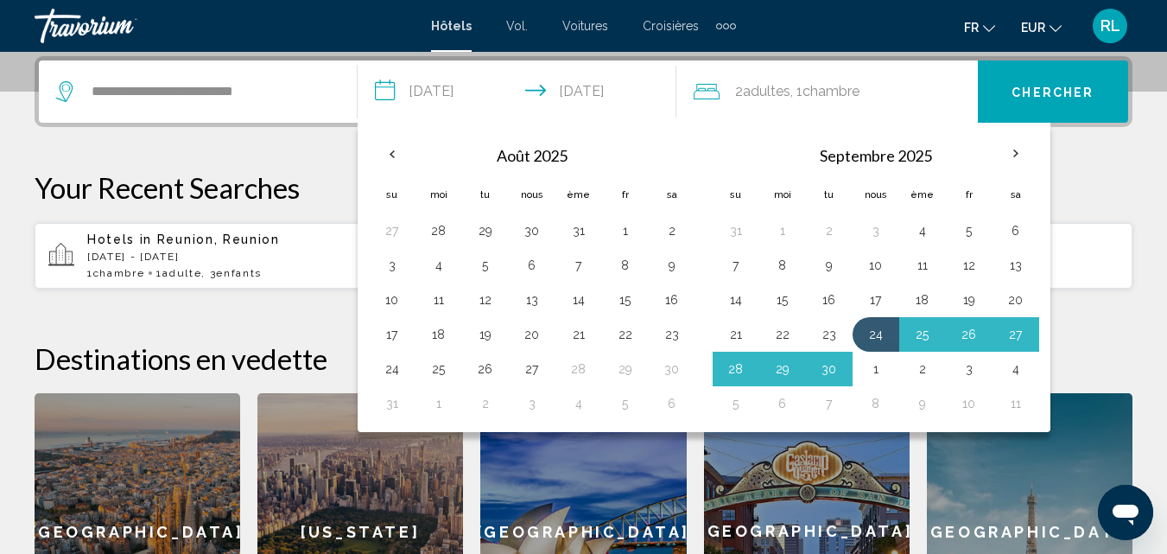
click at [886, 378] on button "1" at bounding box center [876, 369] width 28 height 24
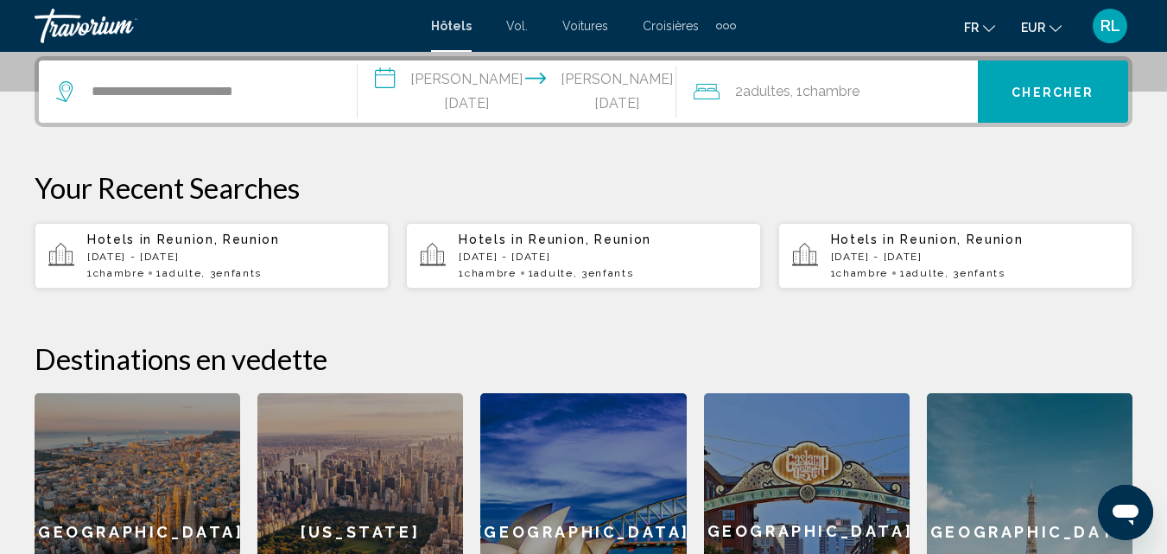
click at [475, 86] on input "**********" at bounding box center [521, 93] width 326 height 67
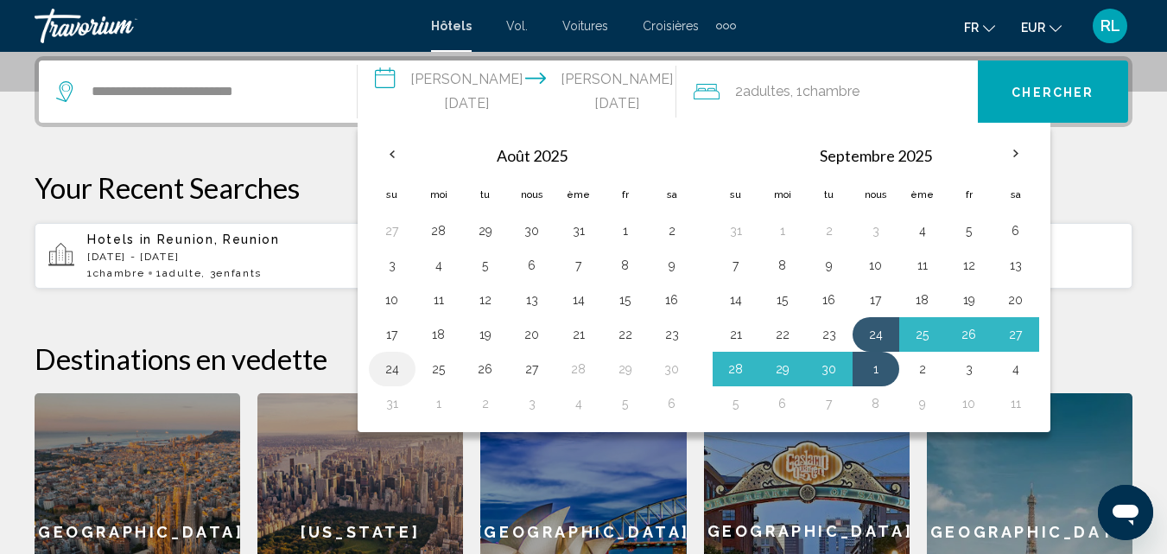
click at [390, 370] on button "24" at bounding box center [392, 369] width 28 height 24
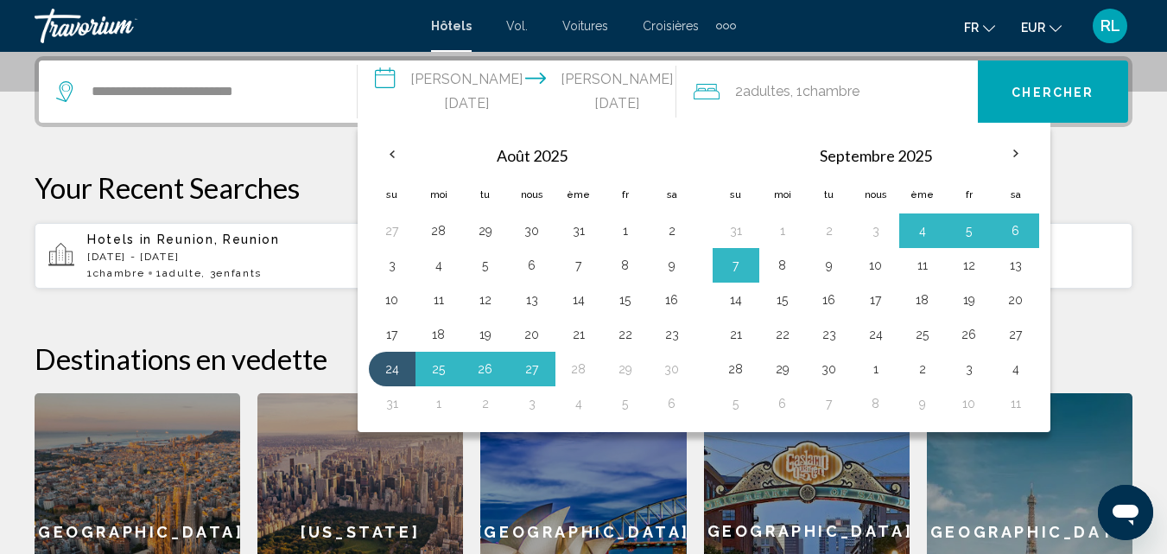
click at [441, 409] on button "1" at bounding box center [439, 403] width 28 height 24
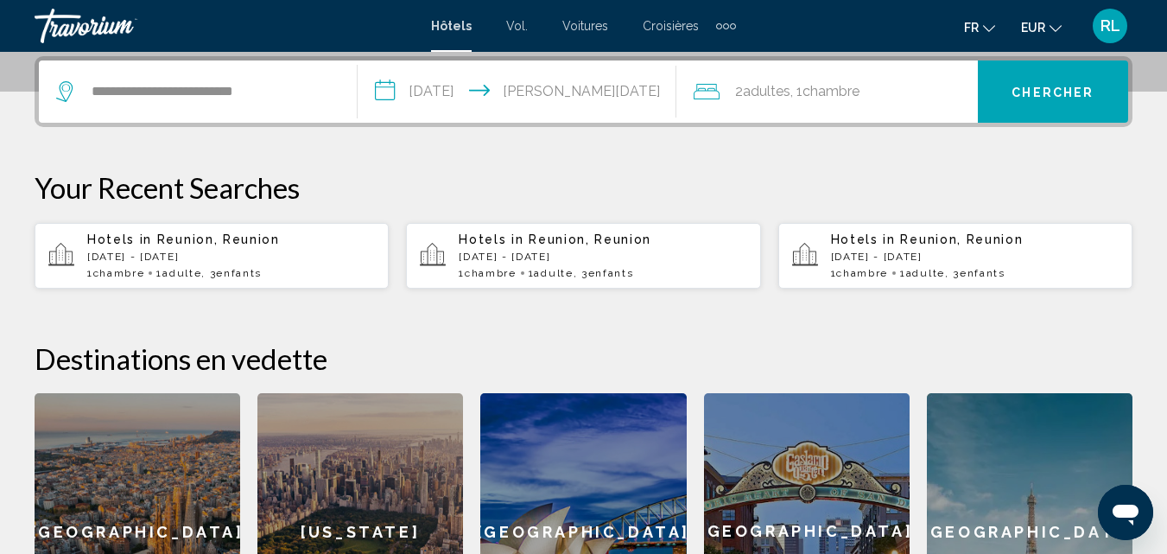
click at [495, 73] on input "**********" at bounding box center [521, 93] width 326 height 67
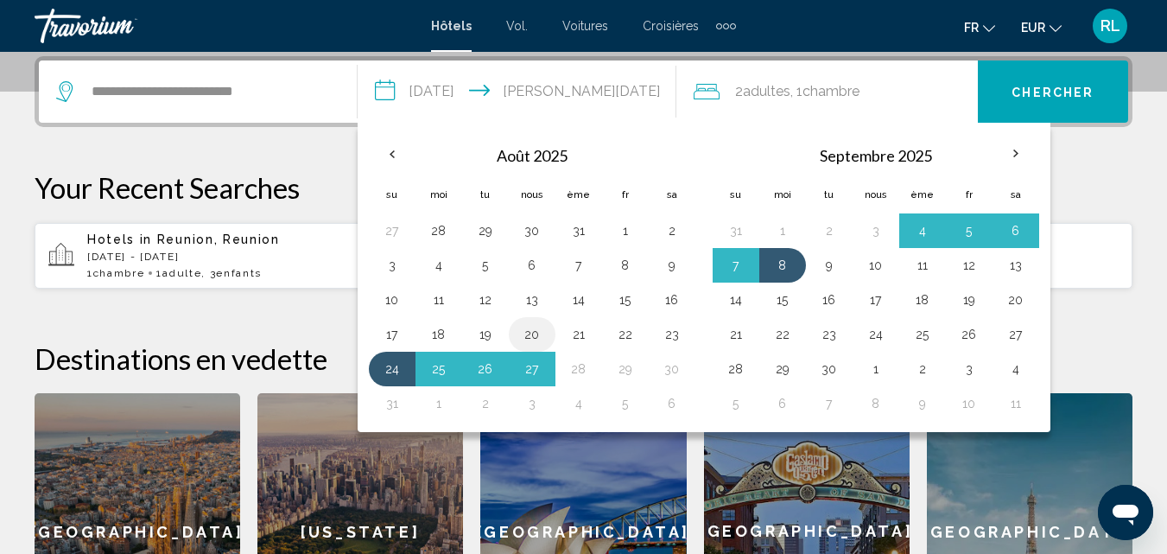
click at [524, 333] on button "20" at bounding box center [532, 334] width 28 height 24
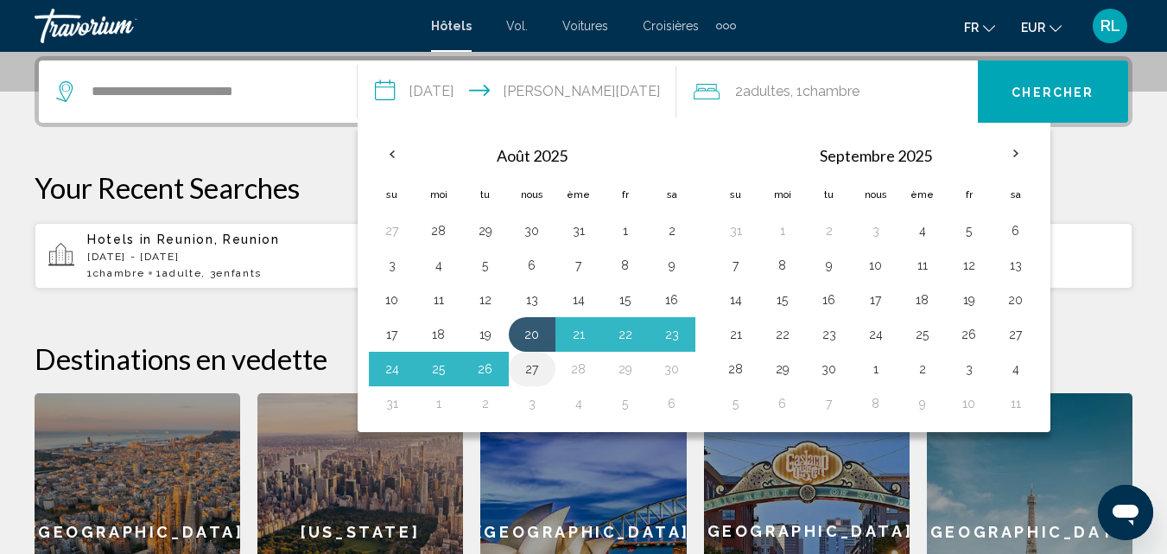
click at [530, 361] on button "27" at bounding box center [532, 369] width 28 height 24
type input "**********"
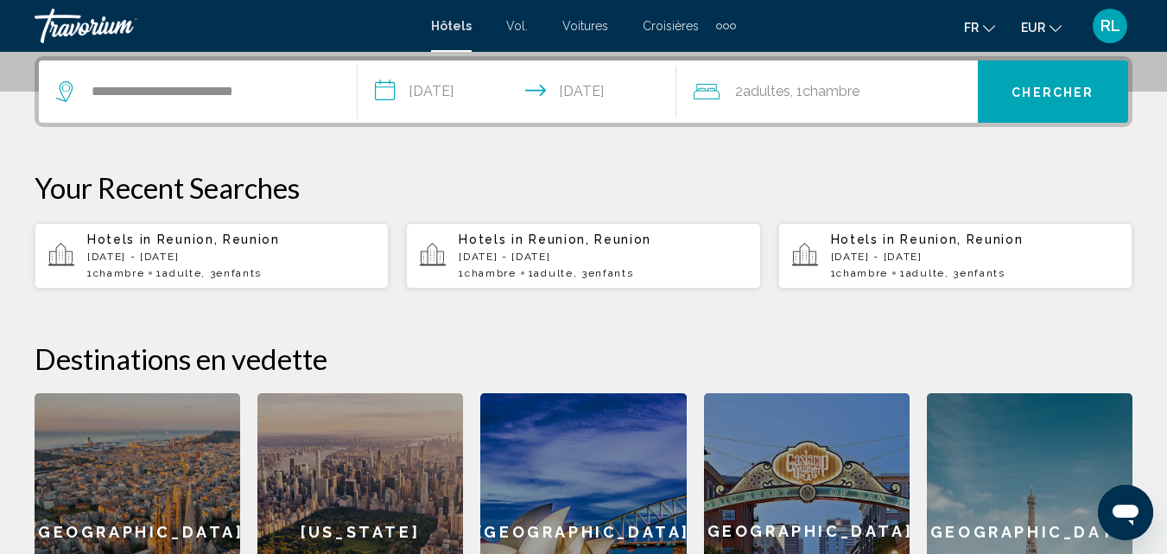
click at [857, 92] on font "Chambre" at bounding box center [831, 91] width 57 height 16
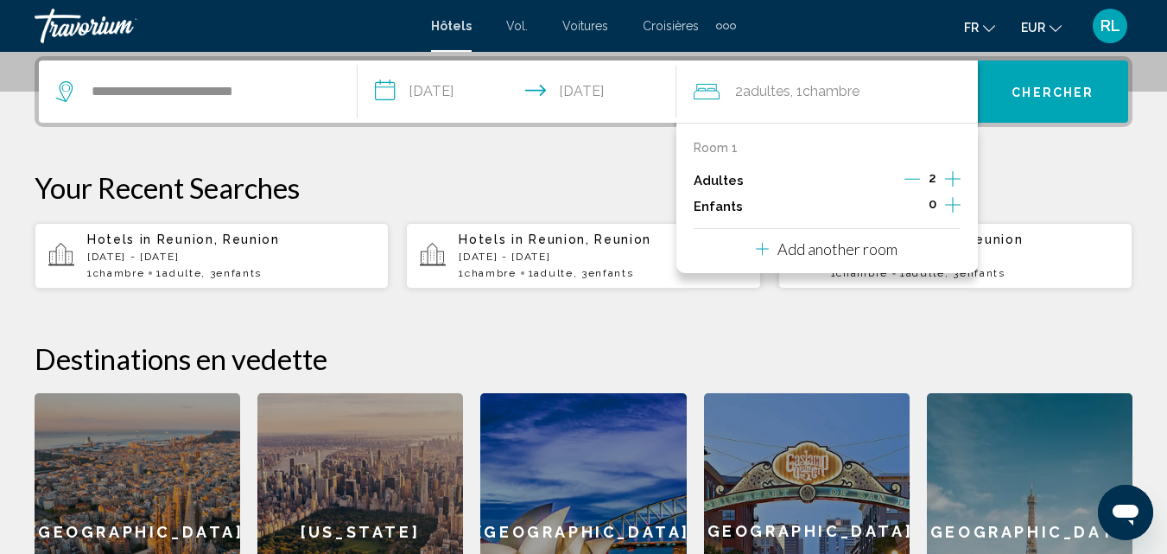
click at [916, 180] on icon "Decrement adults" at bounding box center [913, 179] width 16 height 16
click at [953, 206] on icon "Increment children" at bounding box center [953, 205] width 16 height 16
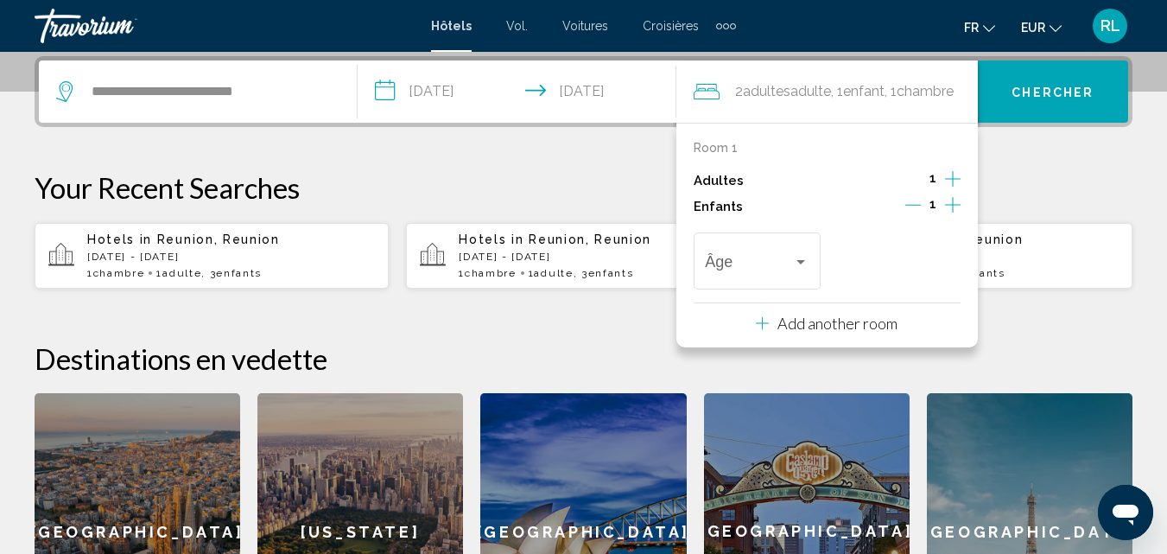
click at [953, 206] on icon "Increment children" at bounding box center [953, 205] width 16 height 16
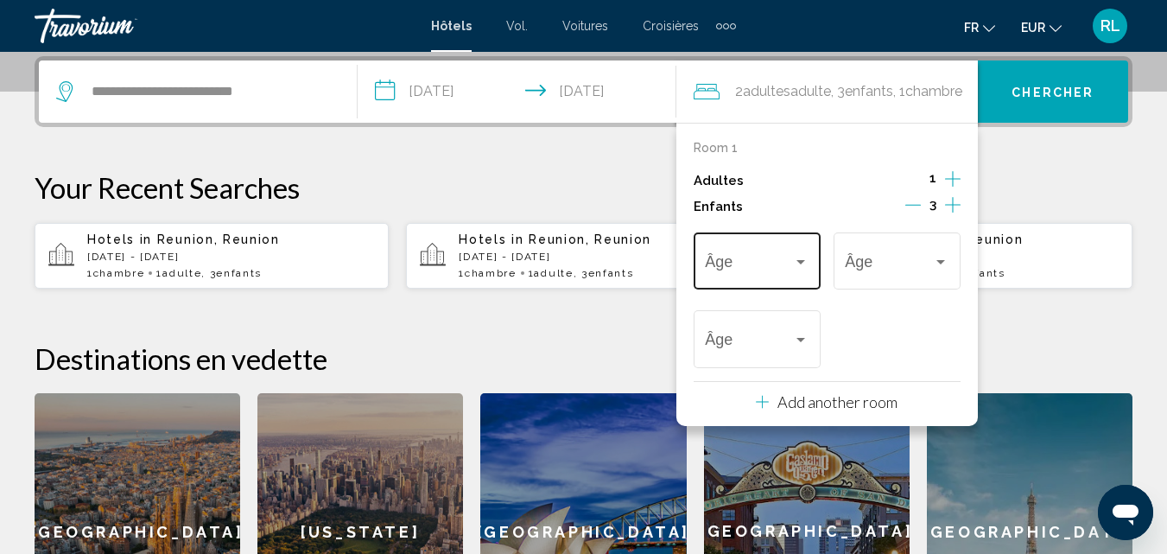
click at [759, 282] on div "Âge" at bounding box center [757, 258] width 104 height 61
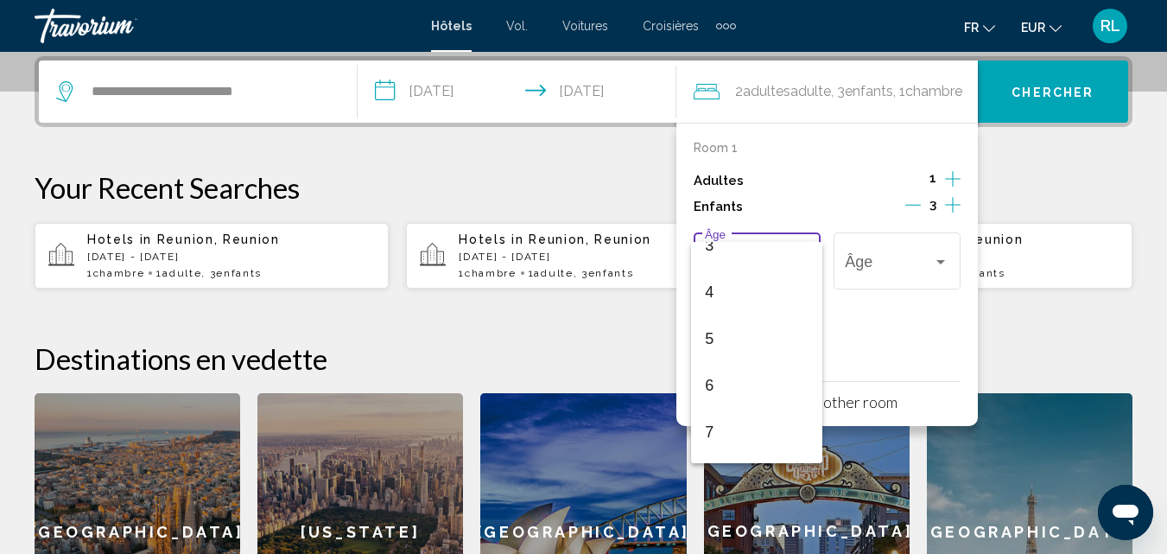
scroll to position [194, 0]
click at [729, 405] on span "7" at bounding box center [757, 398] width 104 height 47
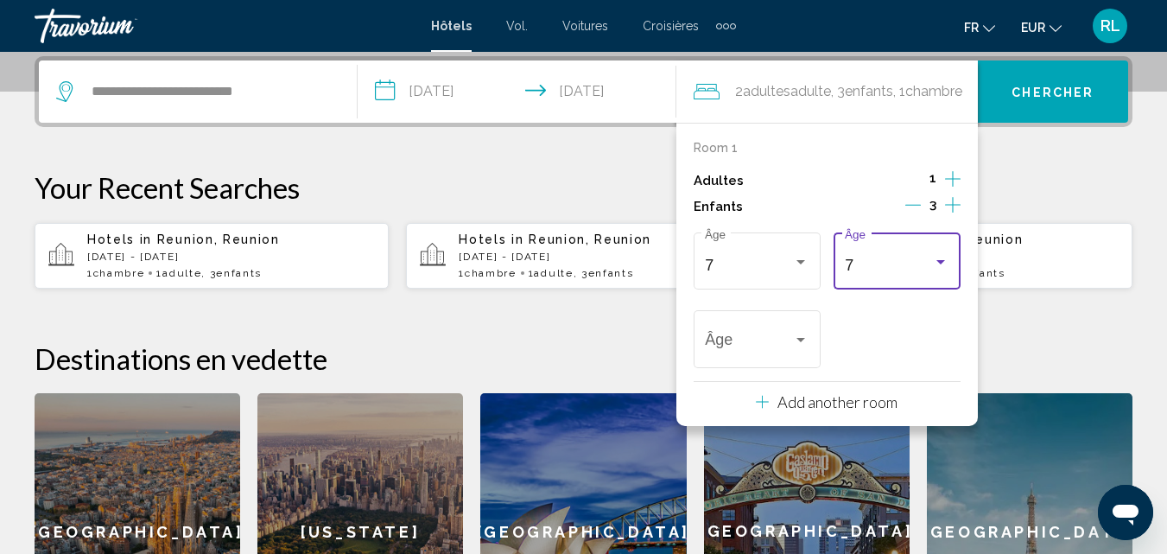
click at [888, 263] on div "7" at bounding box center [889, 265] width 88 height 17
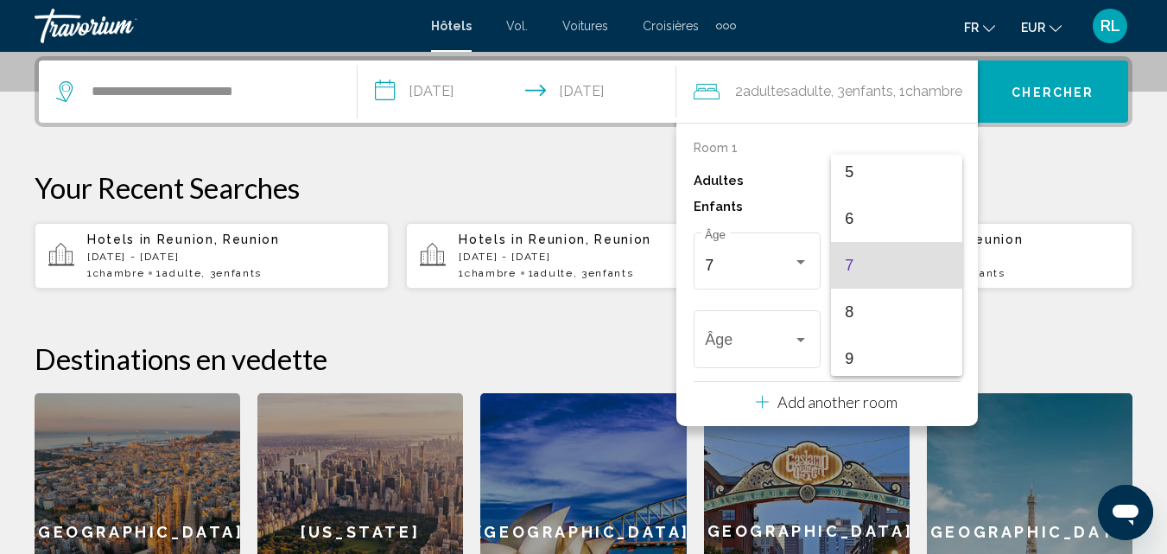
click at [774, 340] on div at bounding box center [583, 277] width 1167 height 554
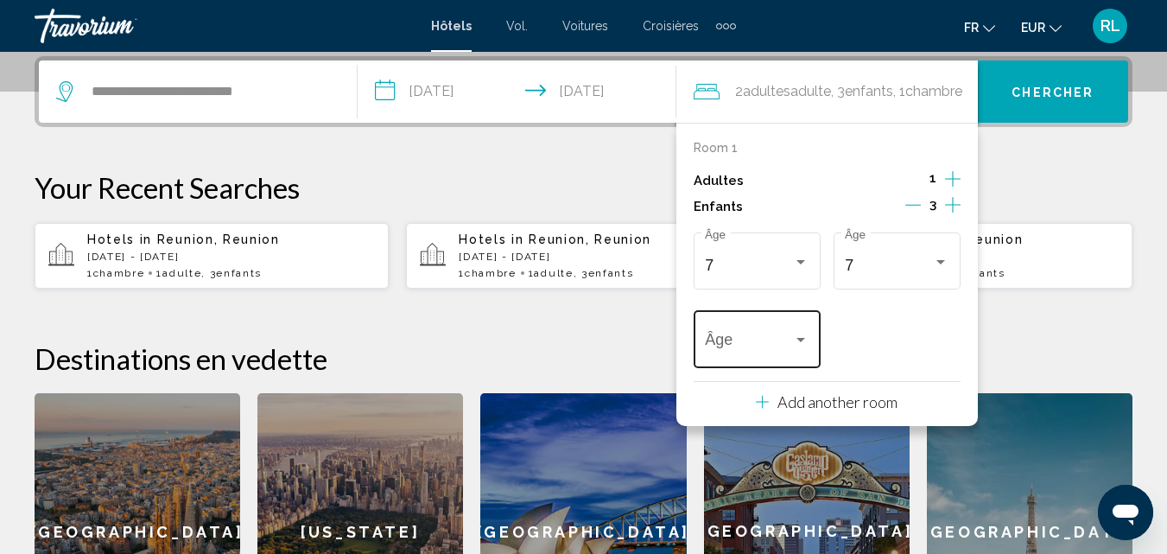
click at [778, 346] on span "Travelers: 1 adult, 3 children" at bounding box center [749, 343] width 88 height 17
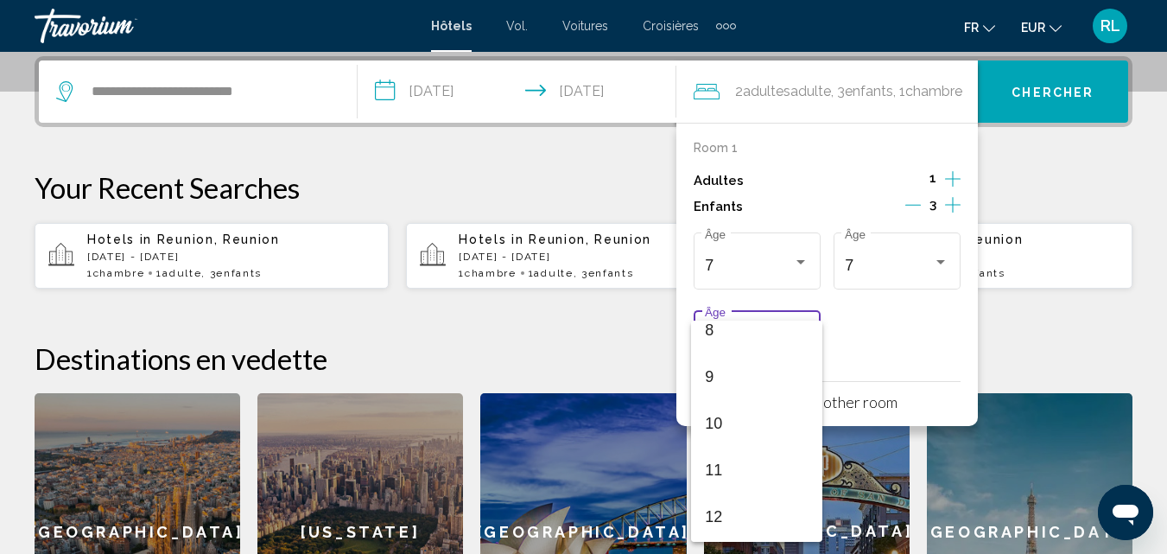
scroll to position [581, 0]
click at [751, 384] on span "13" at bounding box center [757, 369] width 104 height 47
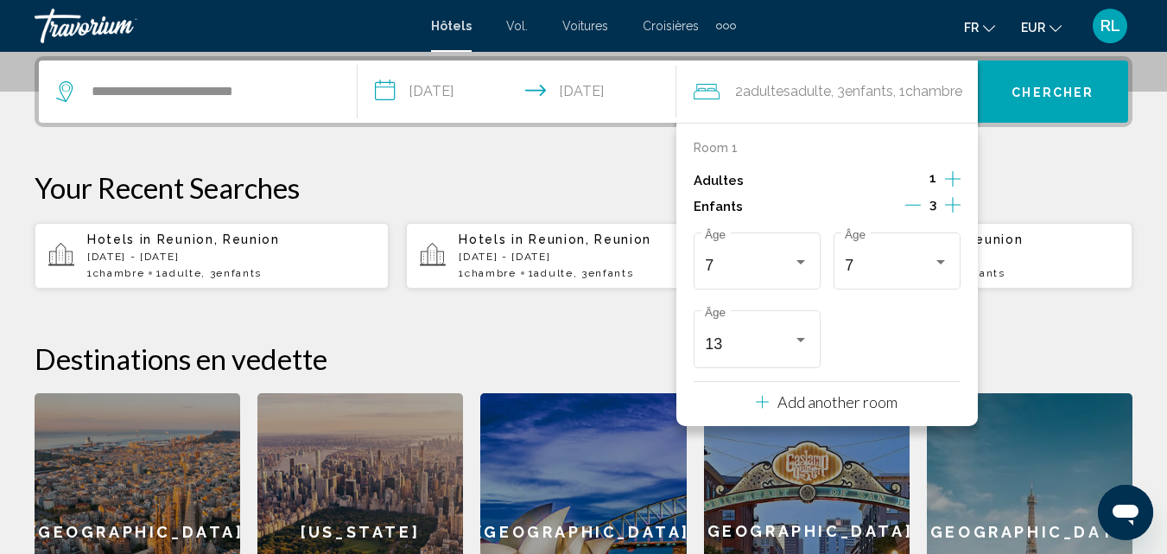
click at [1017, 130] on div "**********" at bounding box center [583, 362] width 1167 height 613
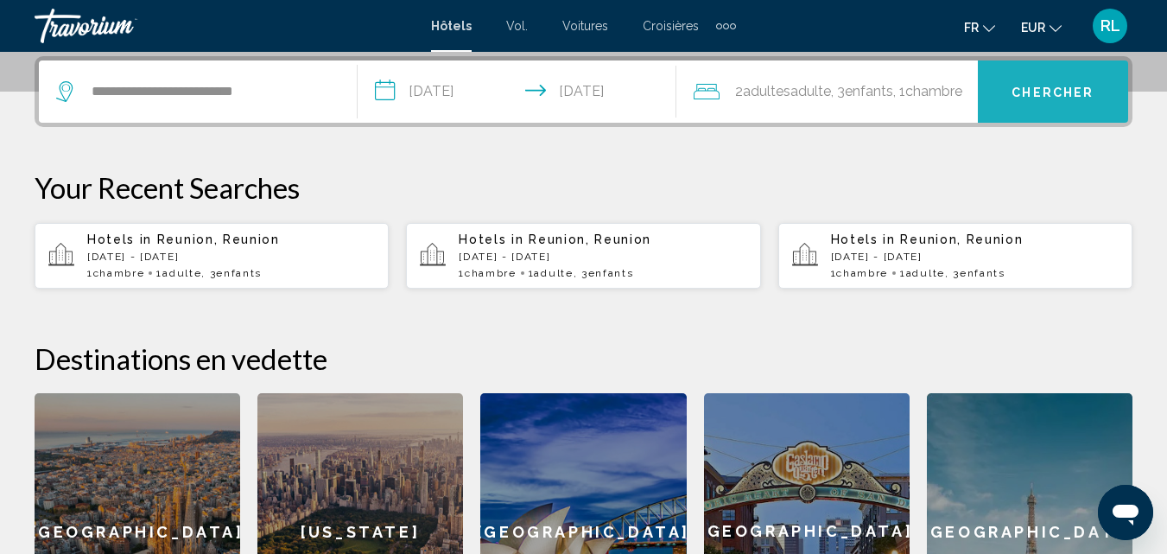
click at [1035, 111] on button "Chercher" at bounding box center [1053, 91] width 150 height 62
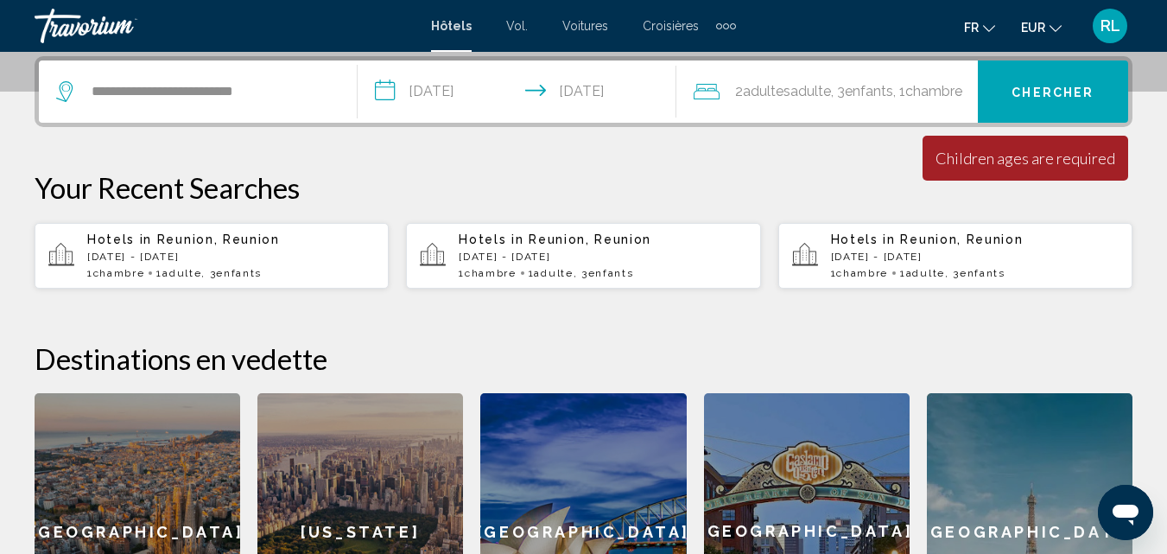
click at [905, 94] on font ", 1" at bounding box center [899, 91] width 12 height 16
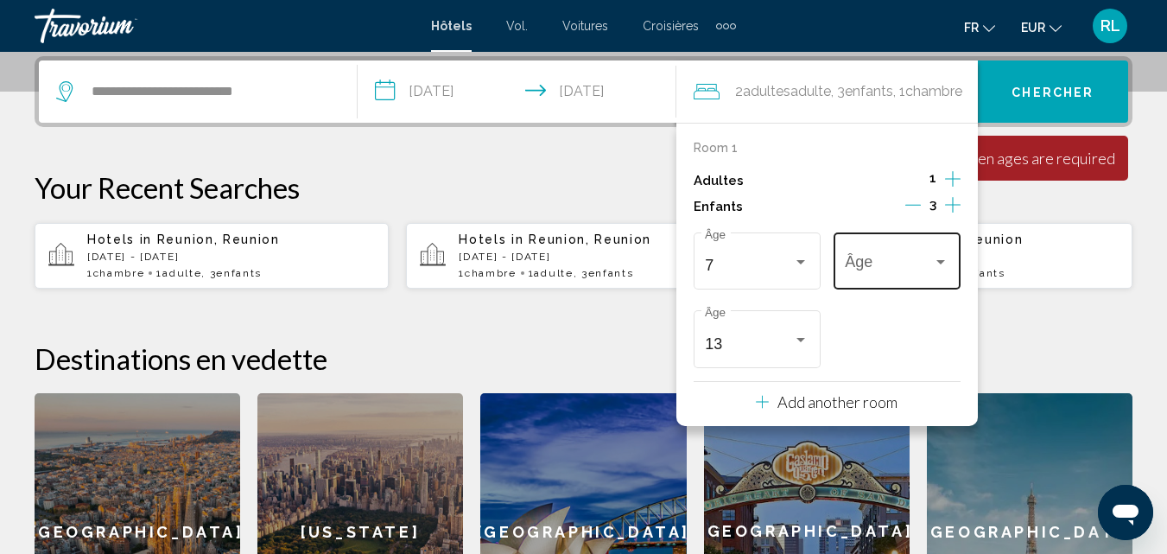
click at [905, 271] on span "Travelers: 1 adult, 3 children" at bounding box center [889, 265] width 88 height 17
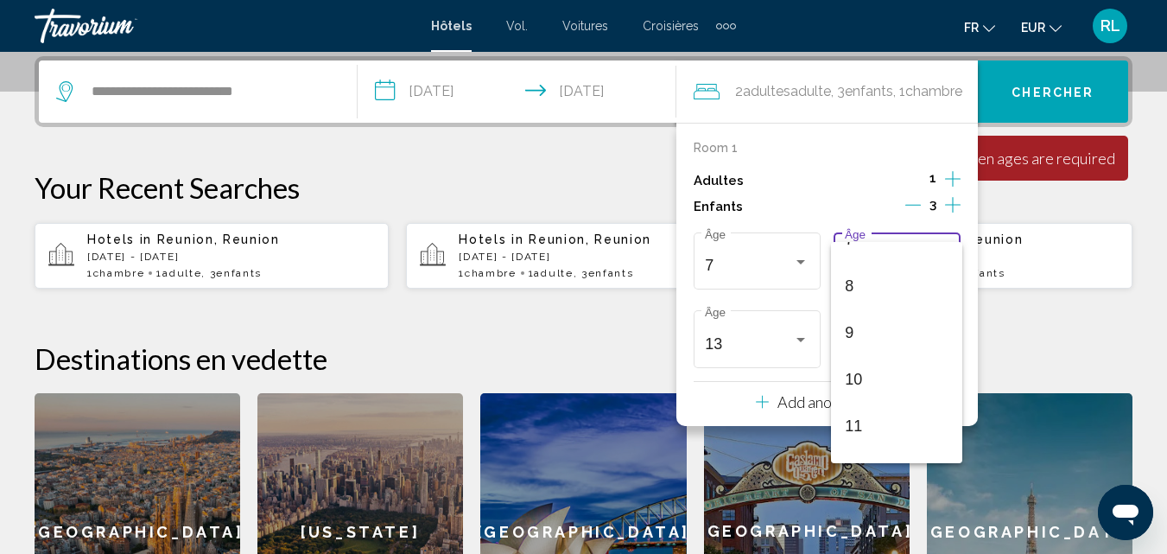
scroll to position [318, 0]
click at [917, 263] on span "7" at bounding box center [897, 274] width 104 height 47
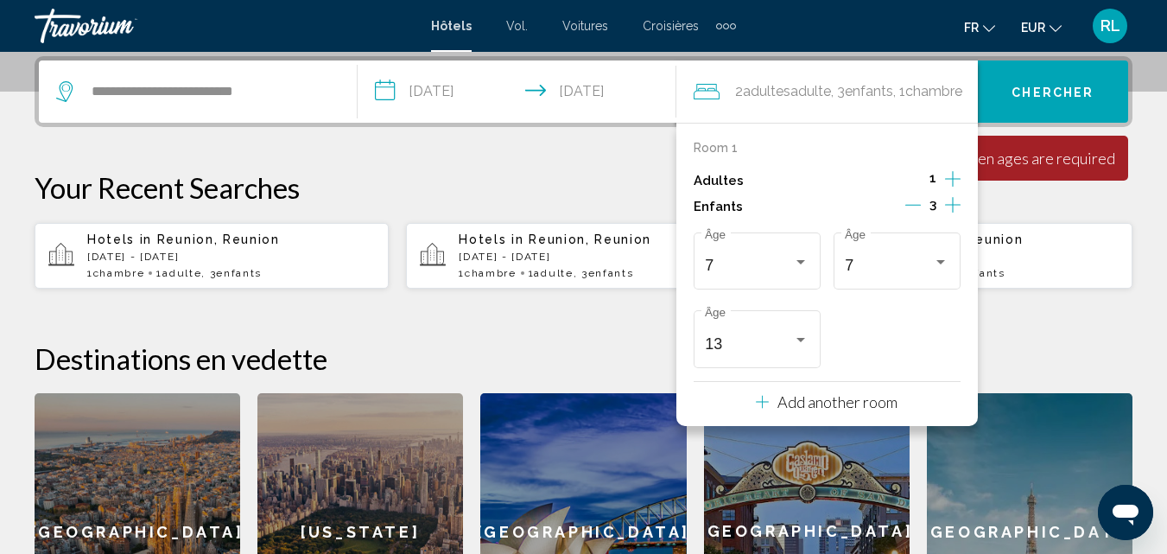
click at [1098, 67] on button "Chercher" at bounding box center [1053, 91] width 150 height 62
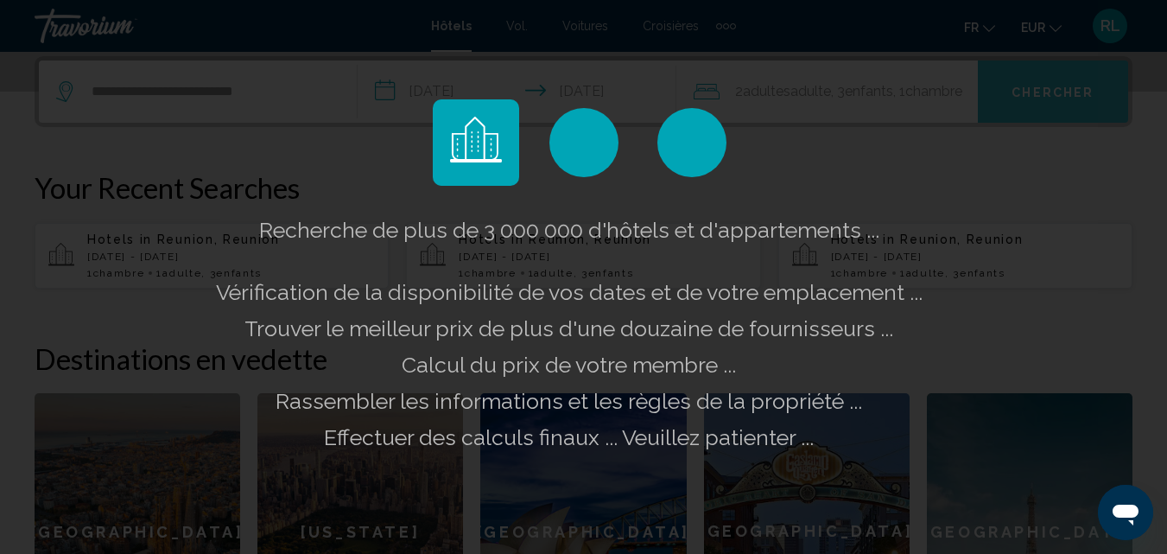
click at [1098, 67] on app-hotels-landing "**********" at bounding box center [583, 121] width 1167 height 1096
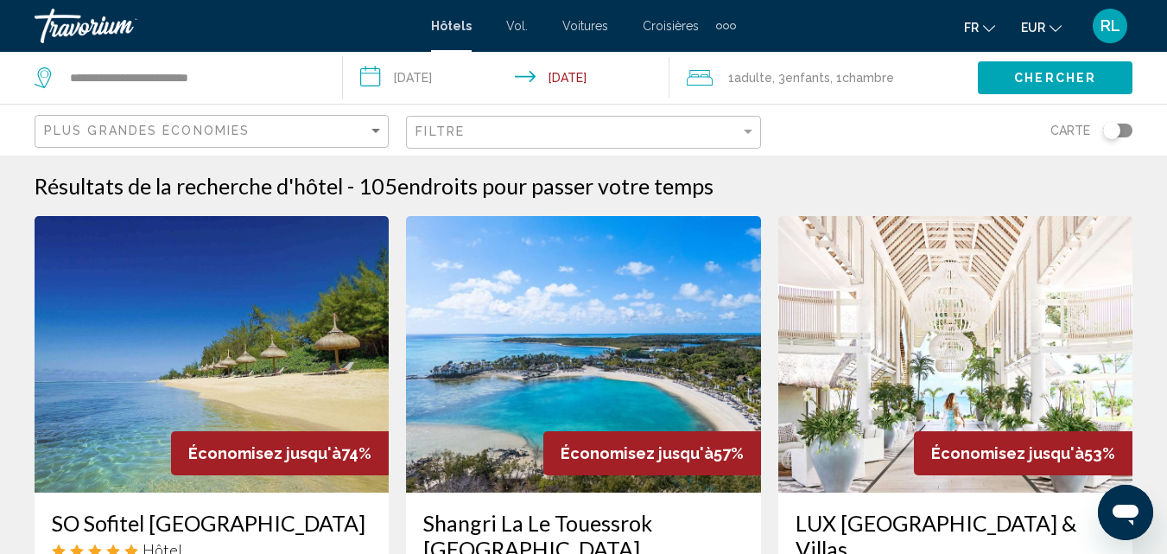
click at [309, 120] on div "Plus grandes économies" at bounding box center [214, 132] width 340 height 32
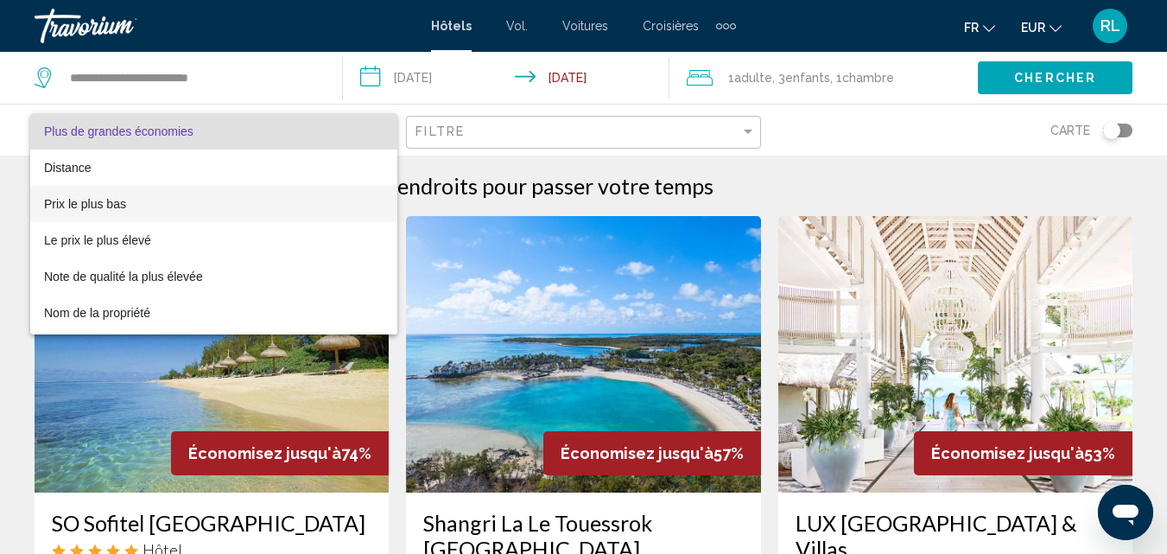
click at [240, 206] on span "Prix le plus bas" at bounding box center [214, 204] width 340 height 36
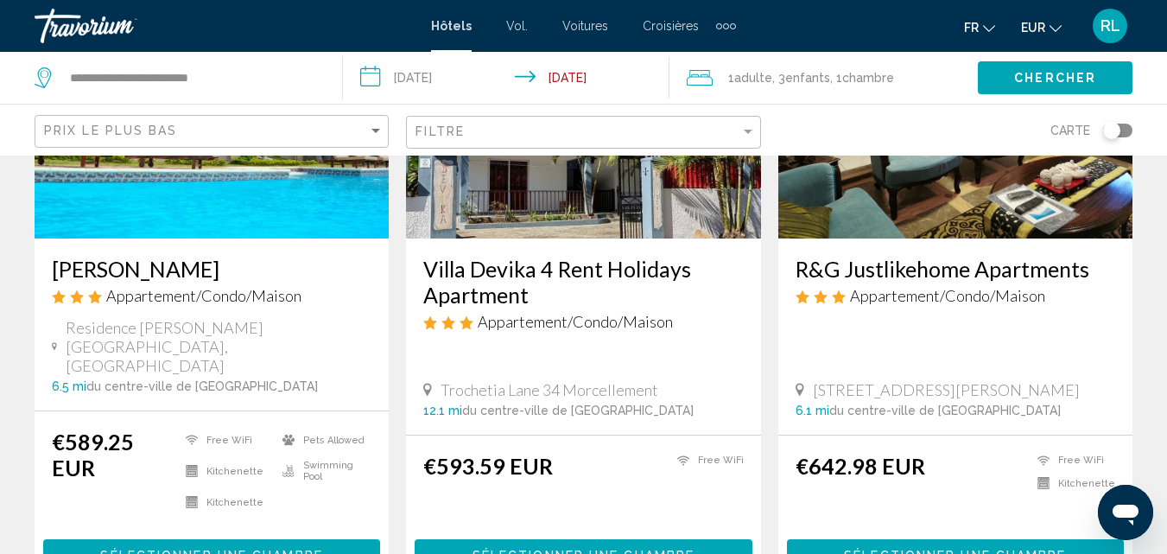
scroll to position [916, 0]
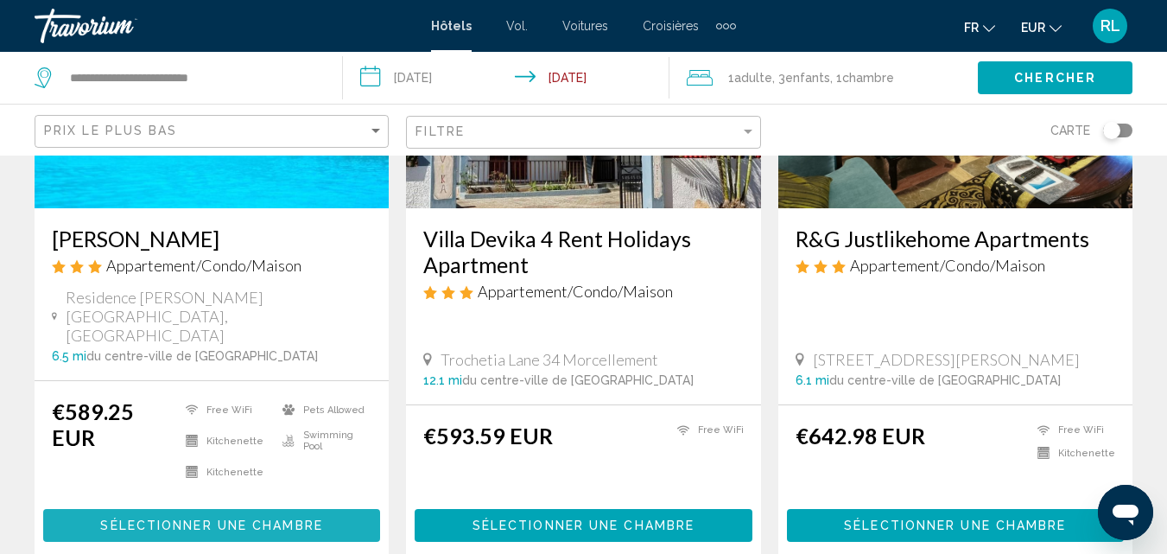
click at [164, 519] on span "Sélectionner une chambre" at bounding box center [211, 526] width 222 height 14
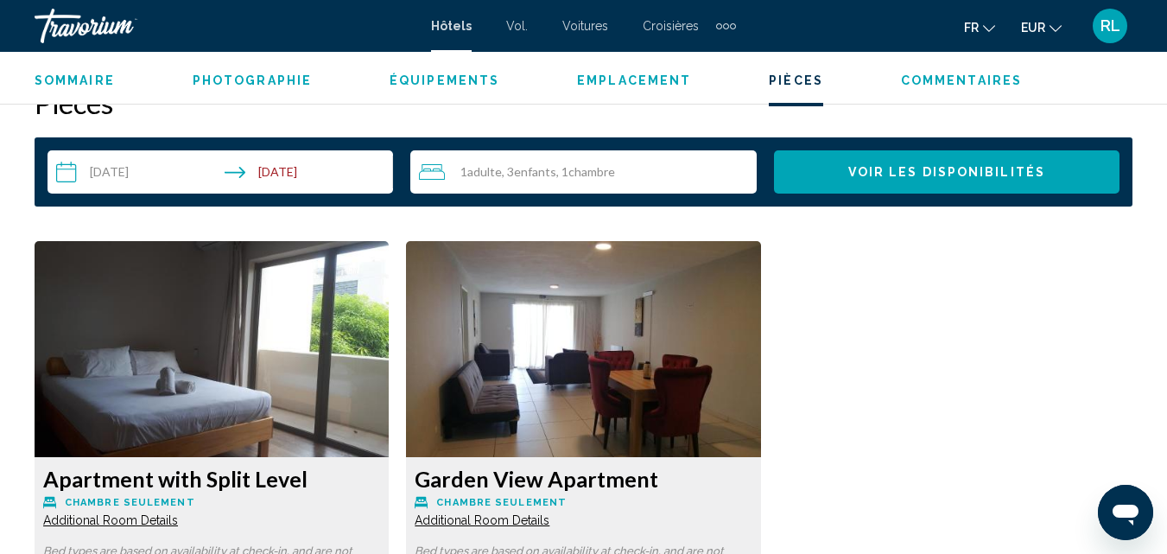
scroll to position [2502, 0]
